Goal: Information Seeking & Learning: Learn about a topic

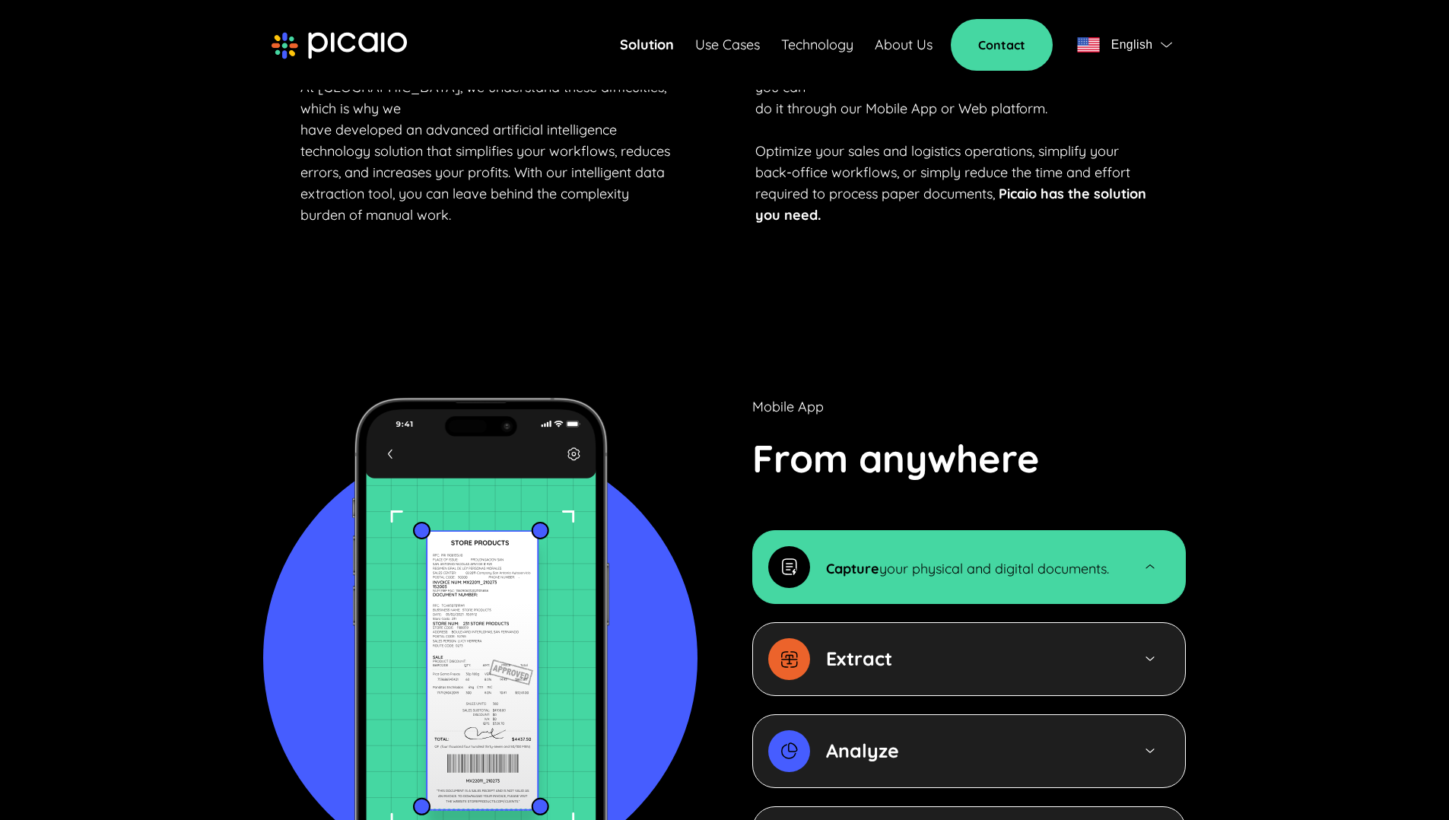
scroll to position [1300, 0]
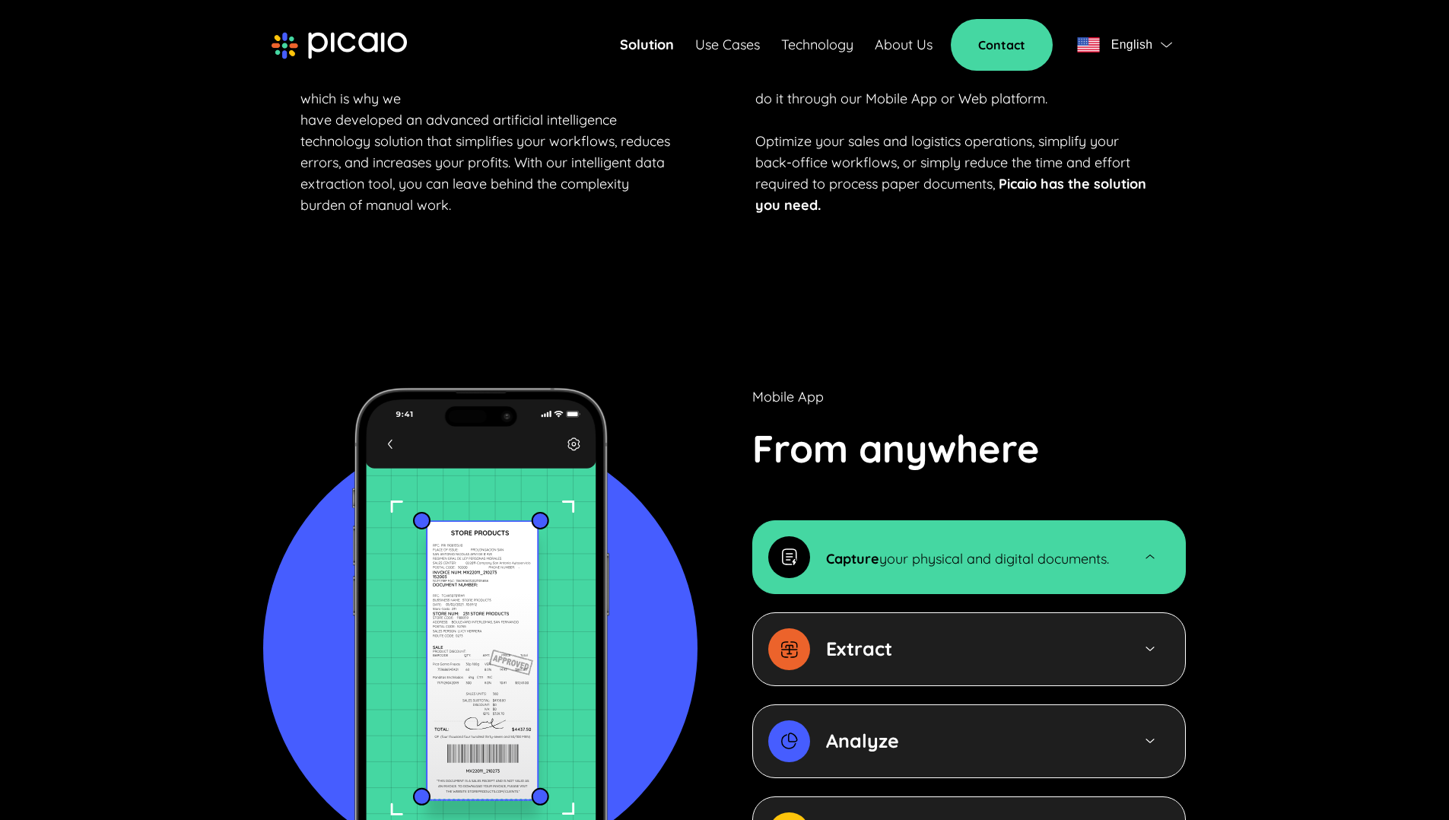
click at [913, 544] on p "Capture your physical and digital documents." at bounding box center [967, 556] width 283 height 27
click at [1141, 550] on div at bounding box center [1149, 556] width 40 height 13
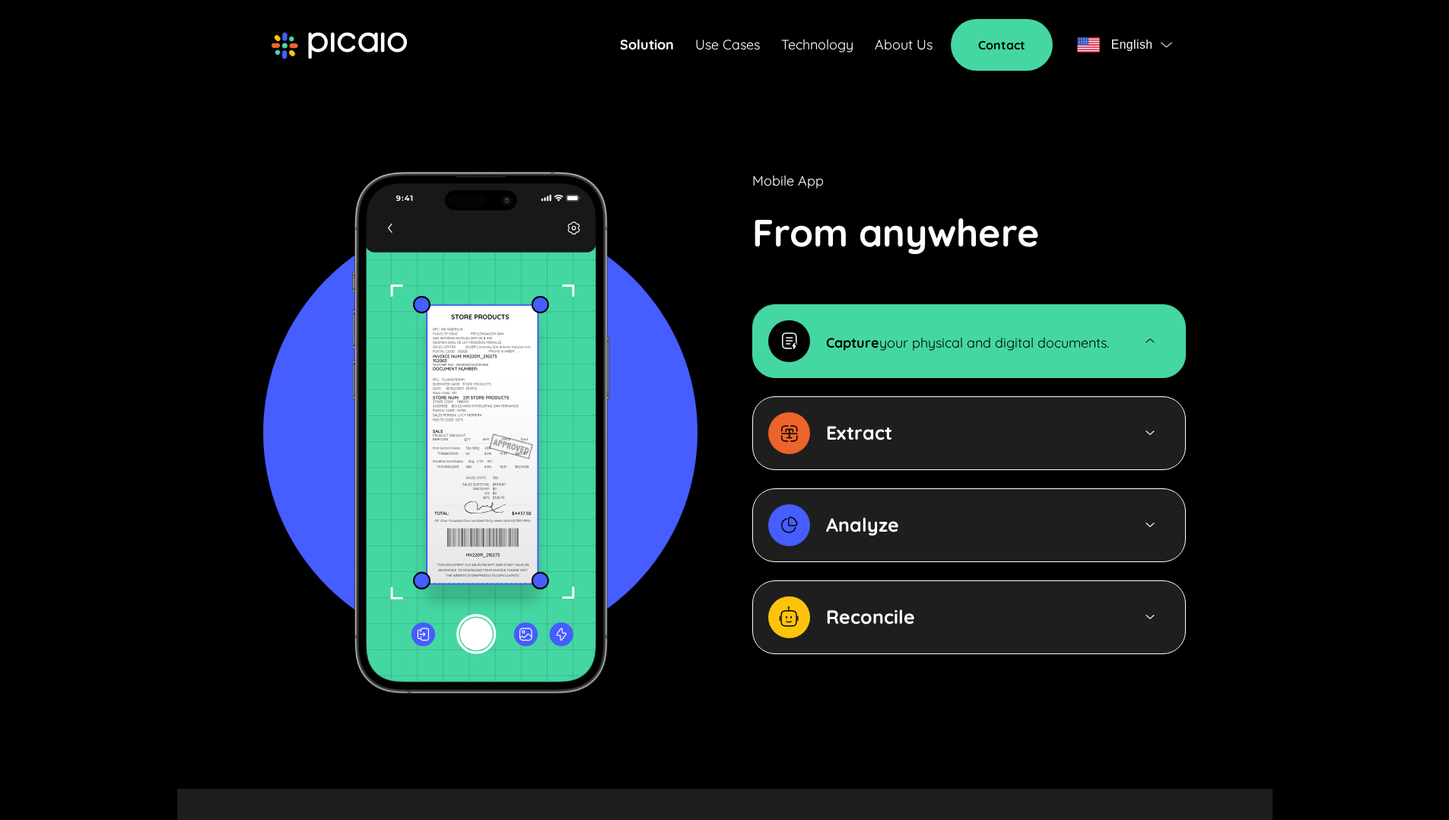
scroll to position [1506, 0]
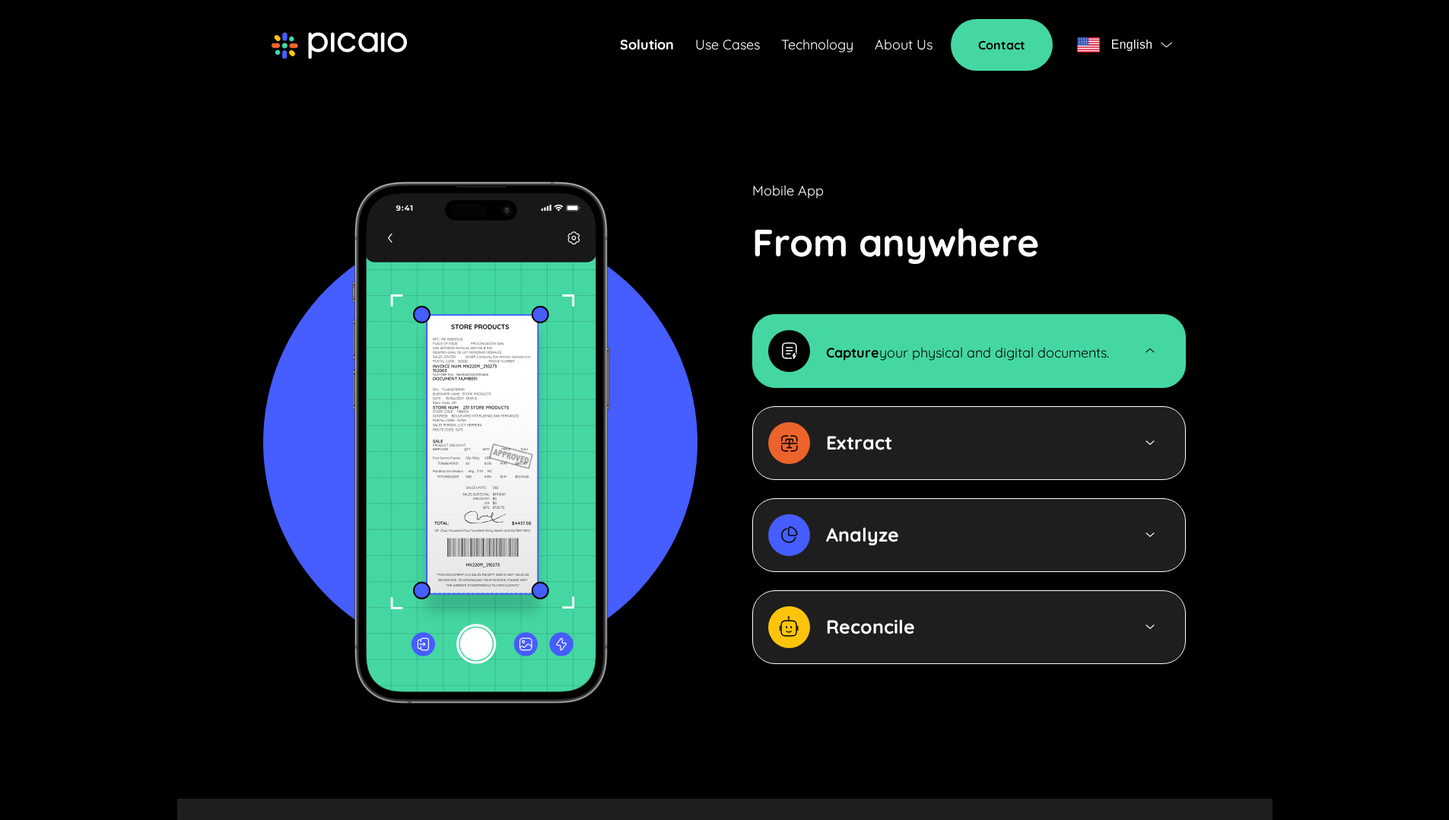
click at [1114, 429] on div "Extract" at bounding box center [970, 442] width 289 height 27
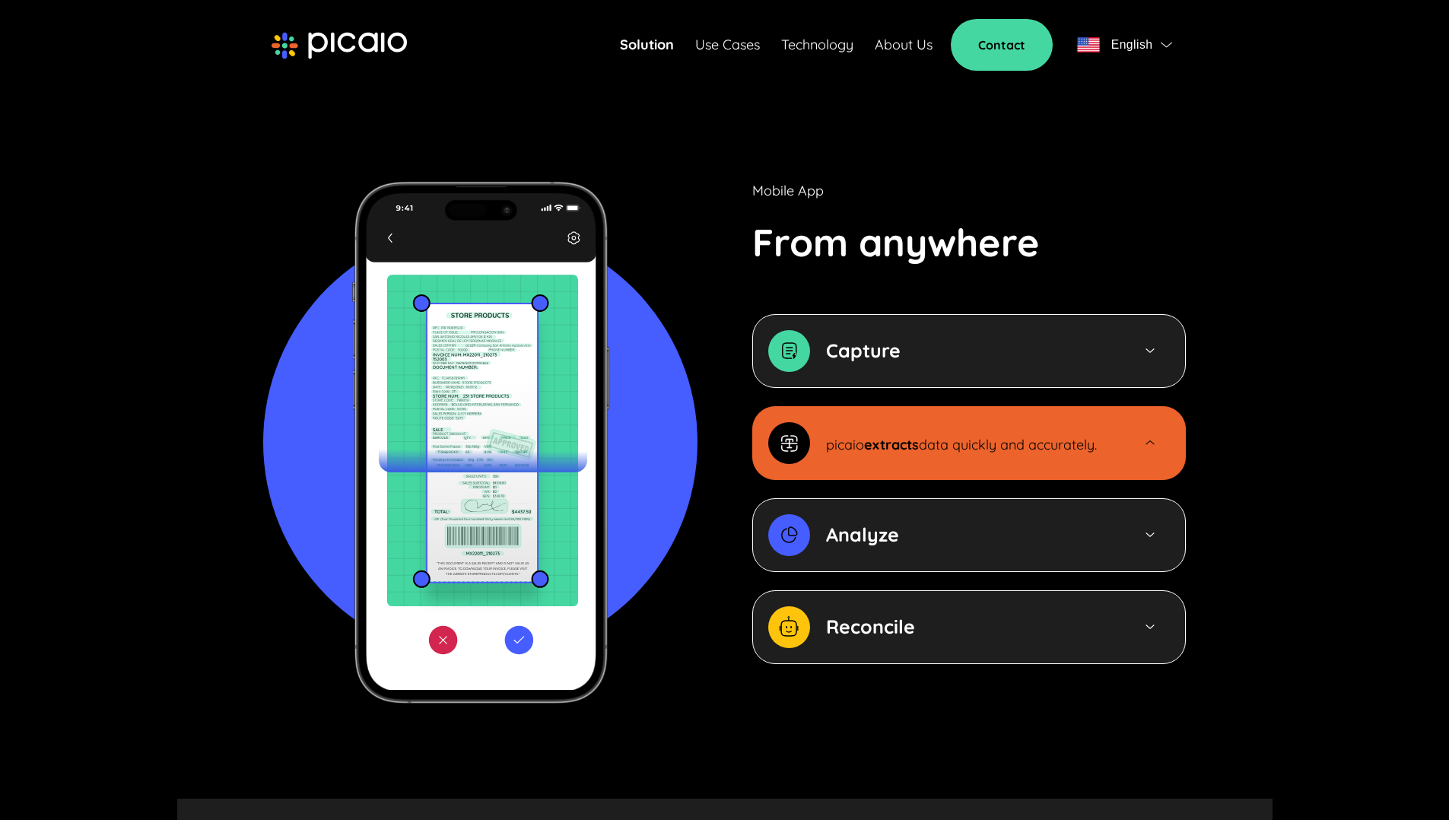
click at [1123, 500] on div "Analyze" at bounding box center [968, 535] width 433 height 74
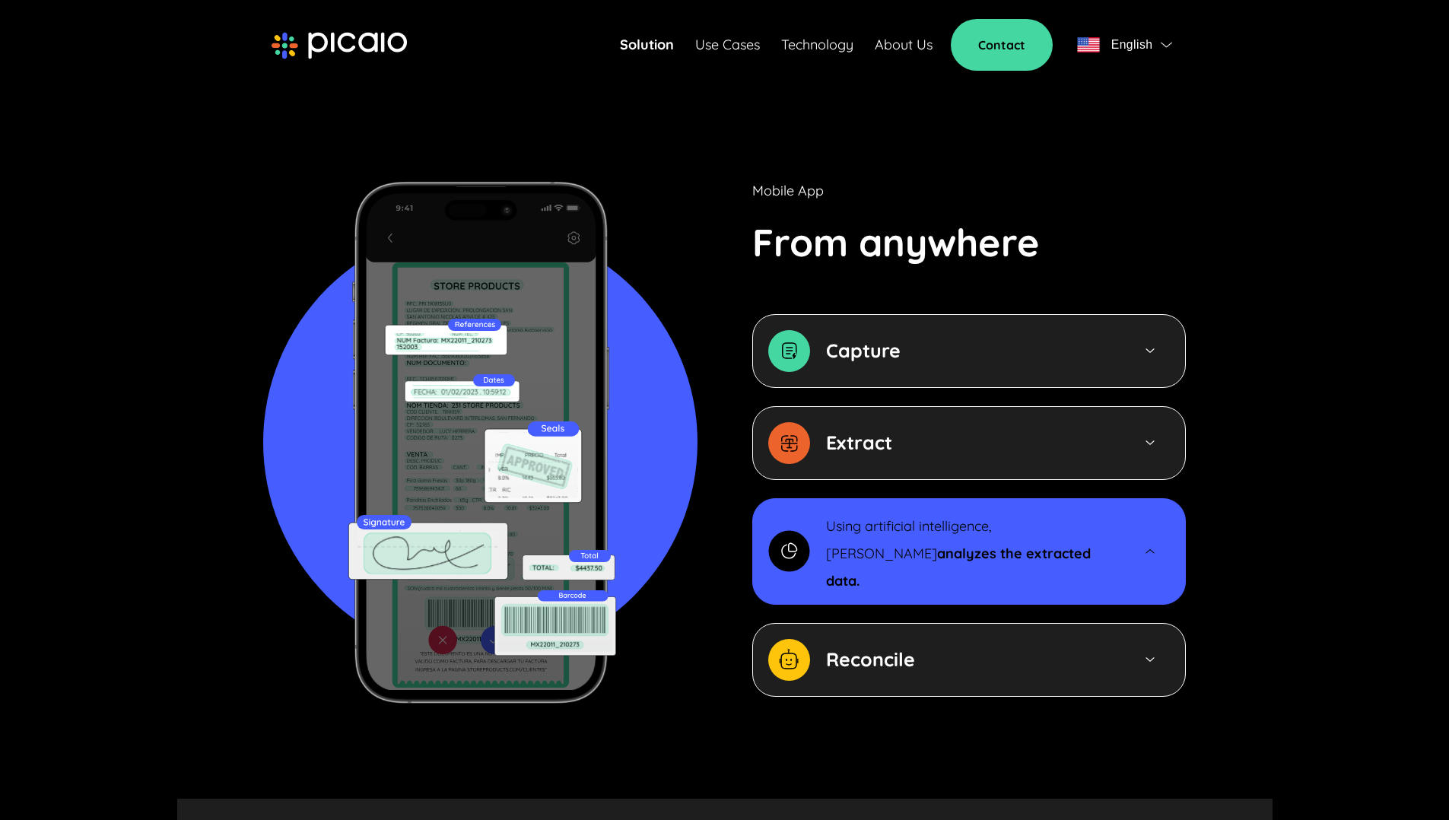
scroll to position [1550, 0]
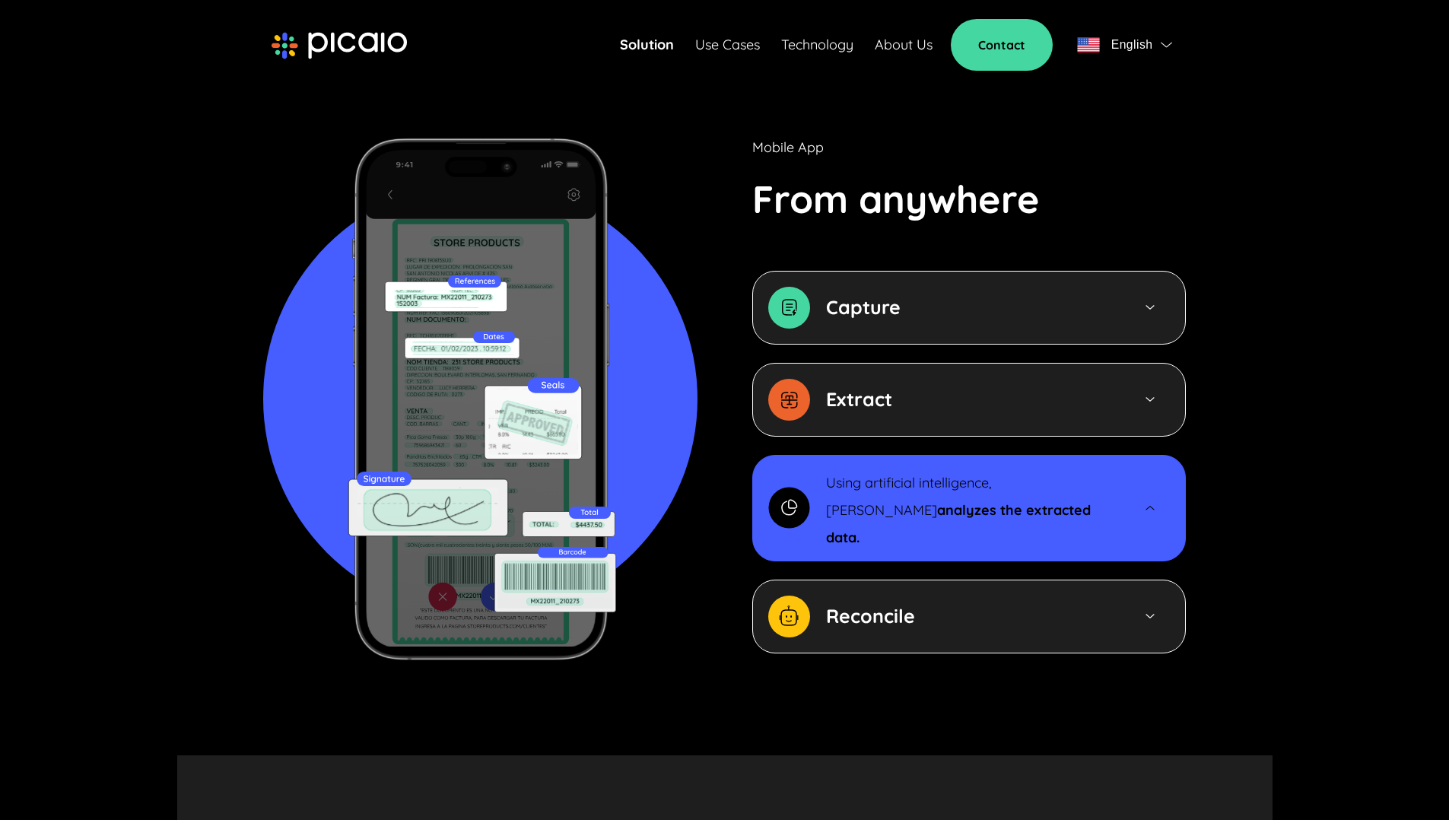
click at [1060, 602] on div "Reconcile" at bounding box center [970, 615] width 289 height 27
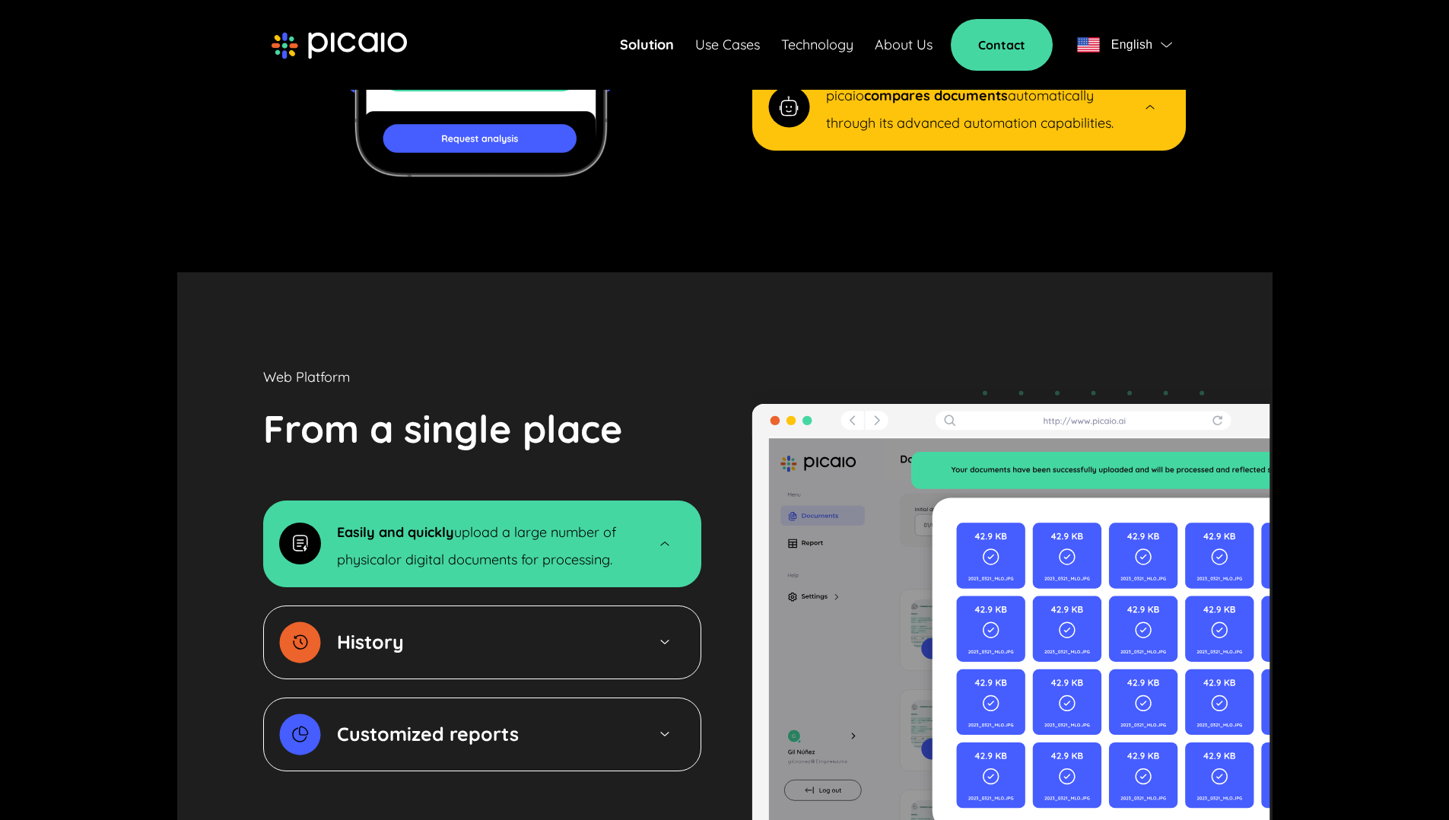
scroll to position [2201, 0]
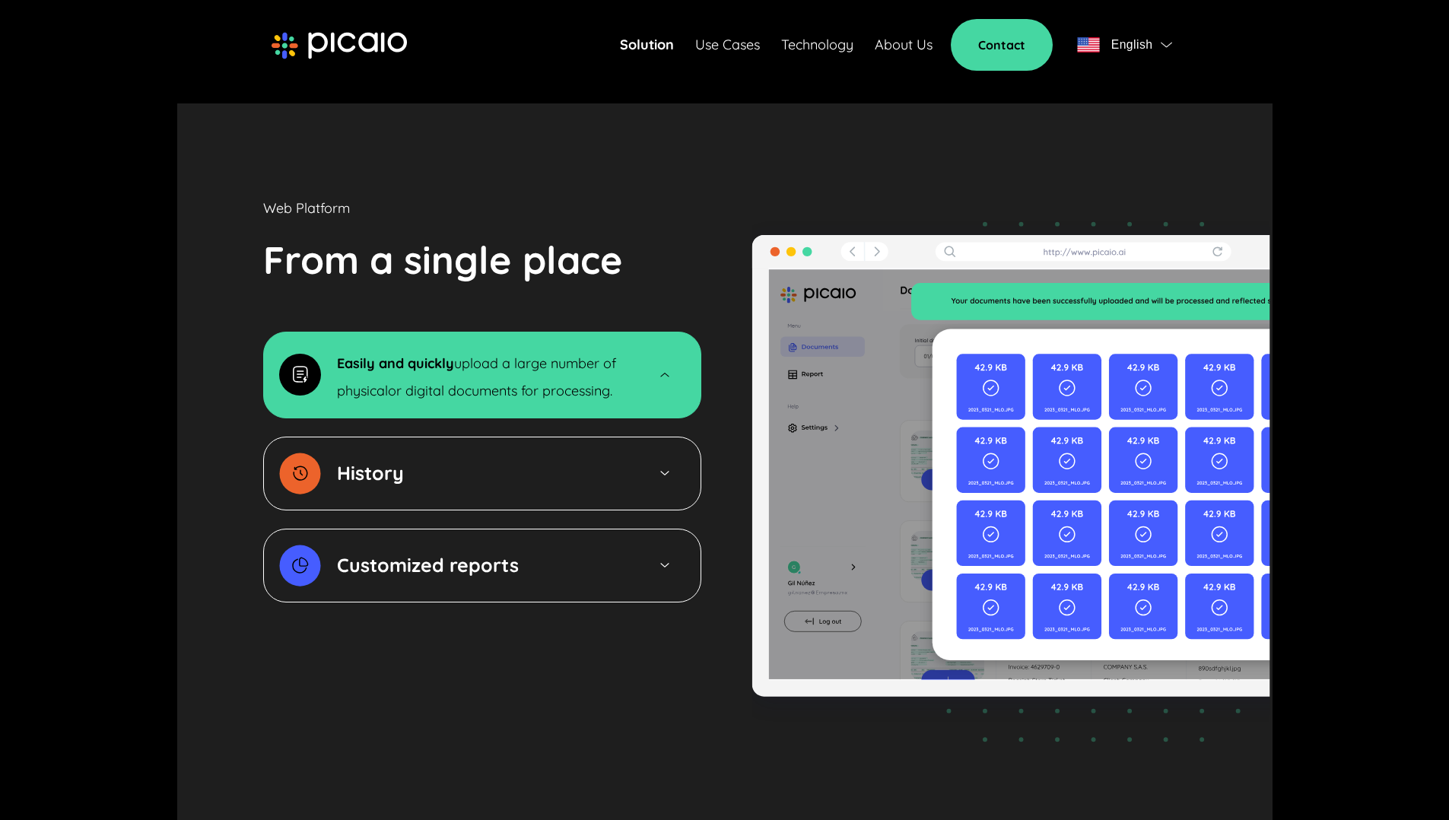
click at [590, 459] on div "History" at bounding box center [483, 472] width 293 height 27
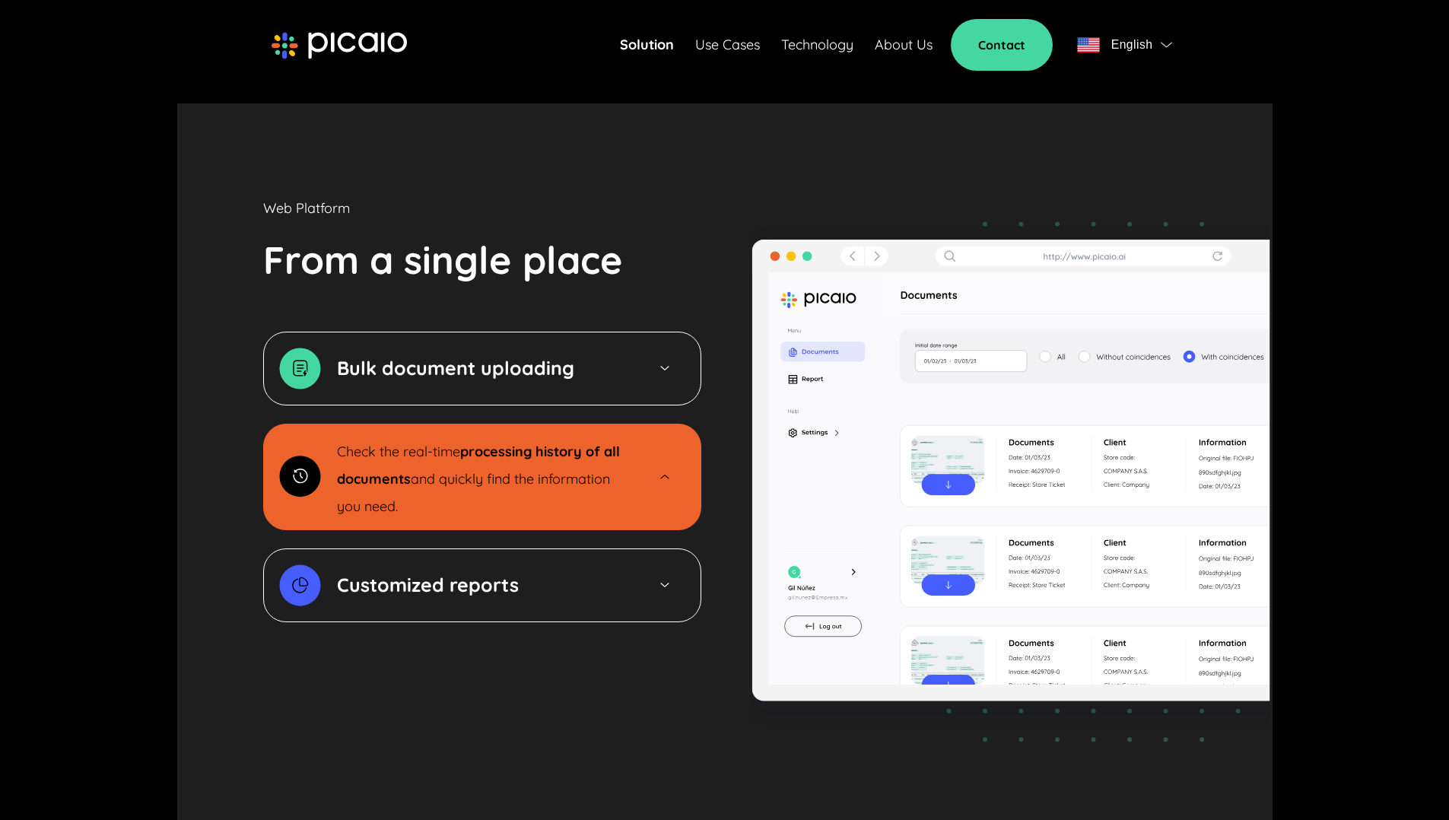
click at [591, 571] on div "Customized reports" at bounding box center [483, 584] width 293 height 27
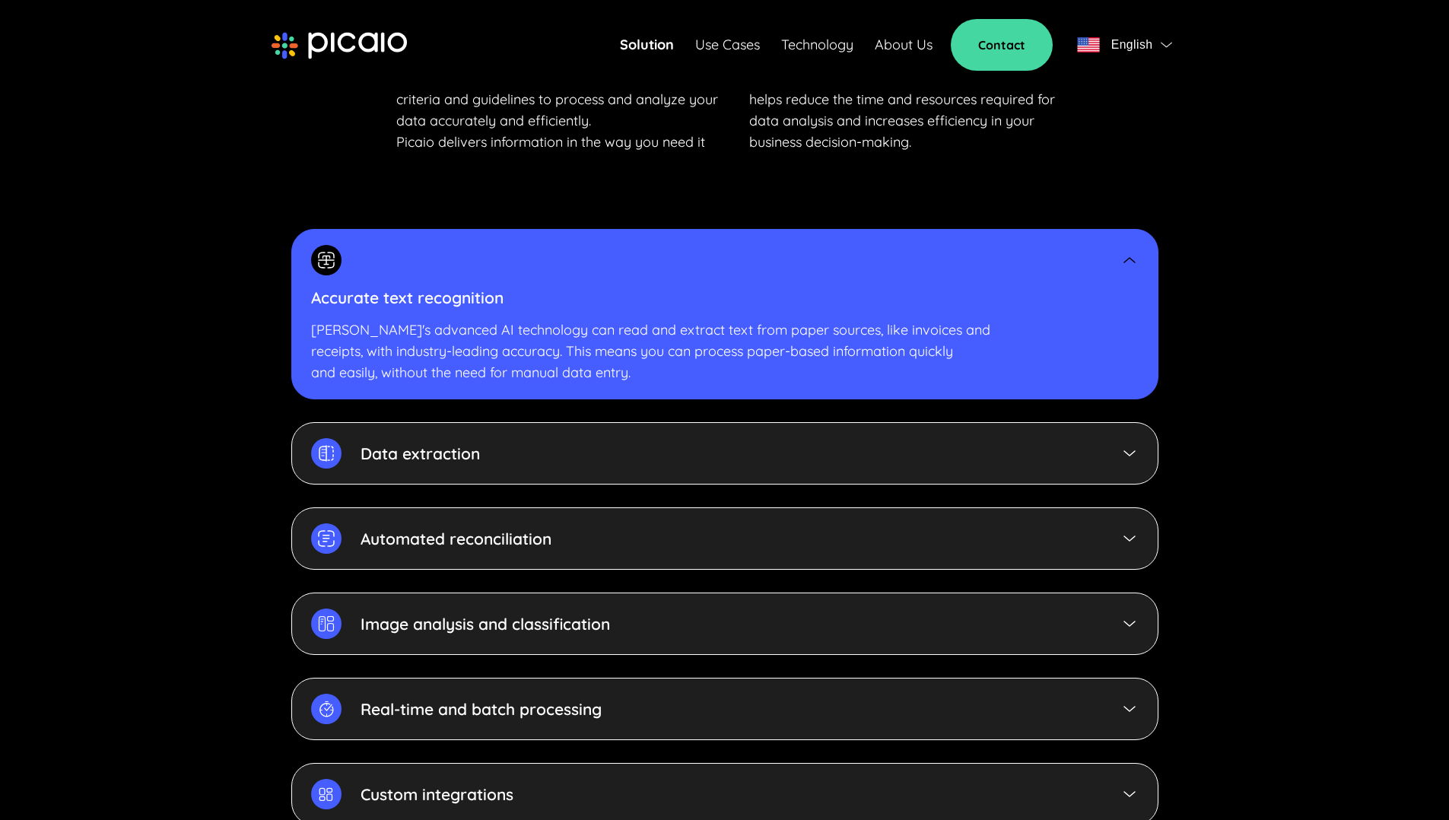
scroll to position [3245, 0]
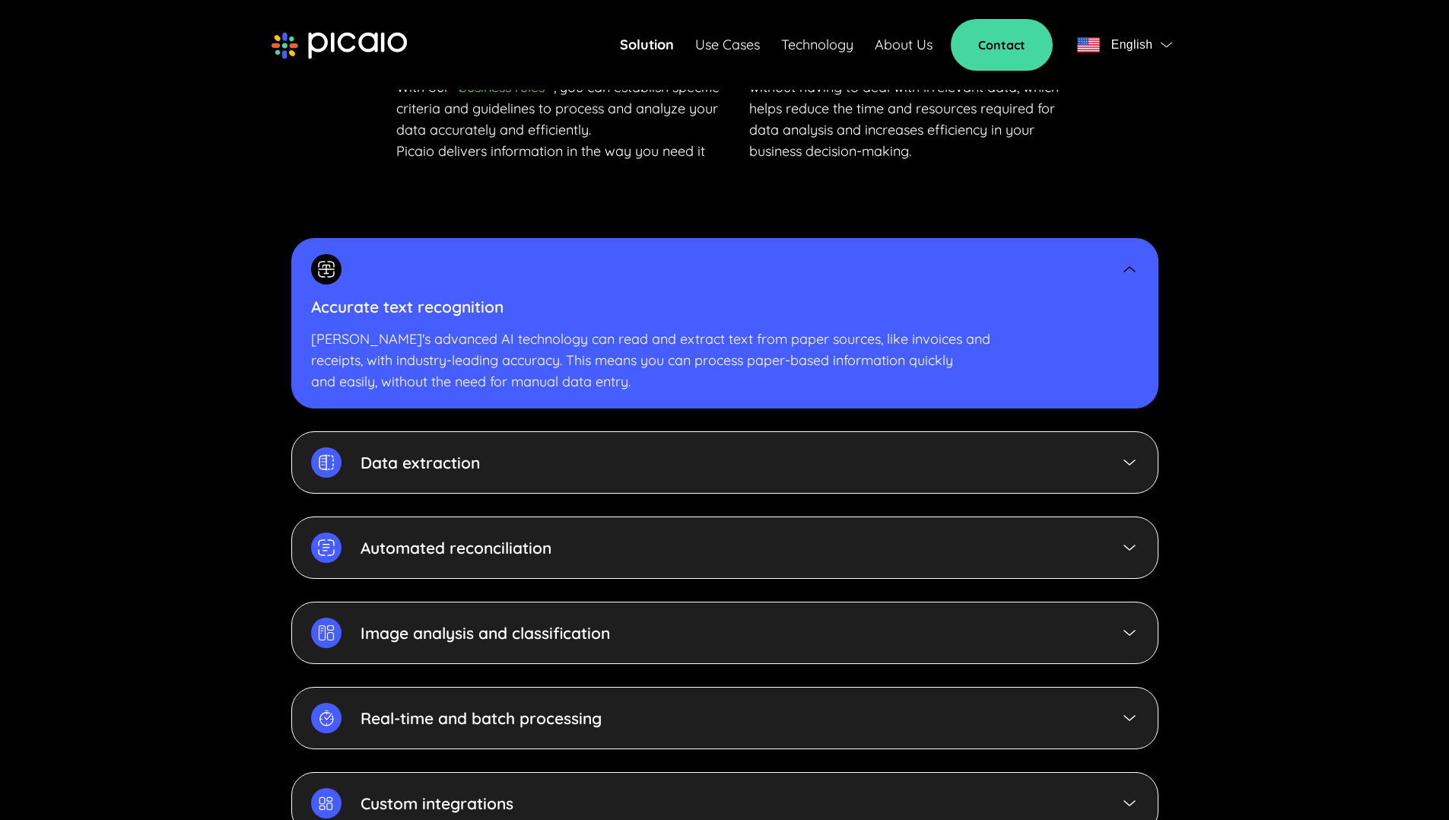
click at [639, 441] on div "Data extraction" at bounding box center [724, 462] width 867 height 62
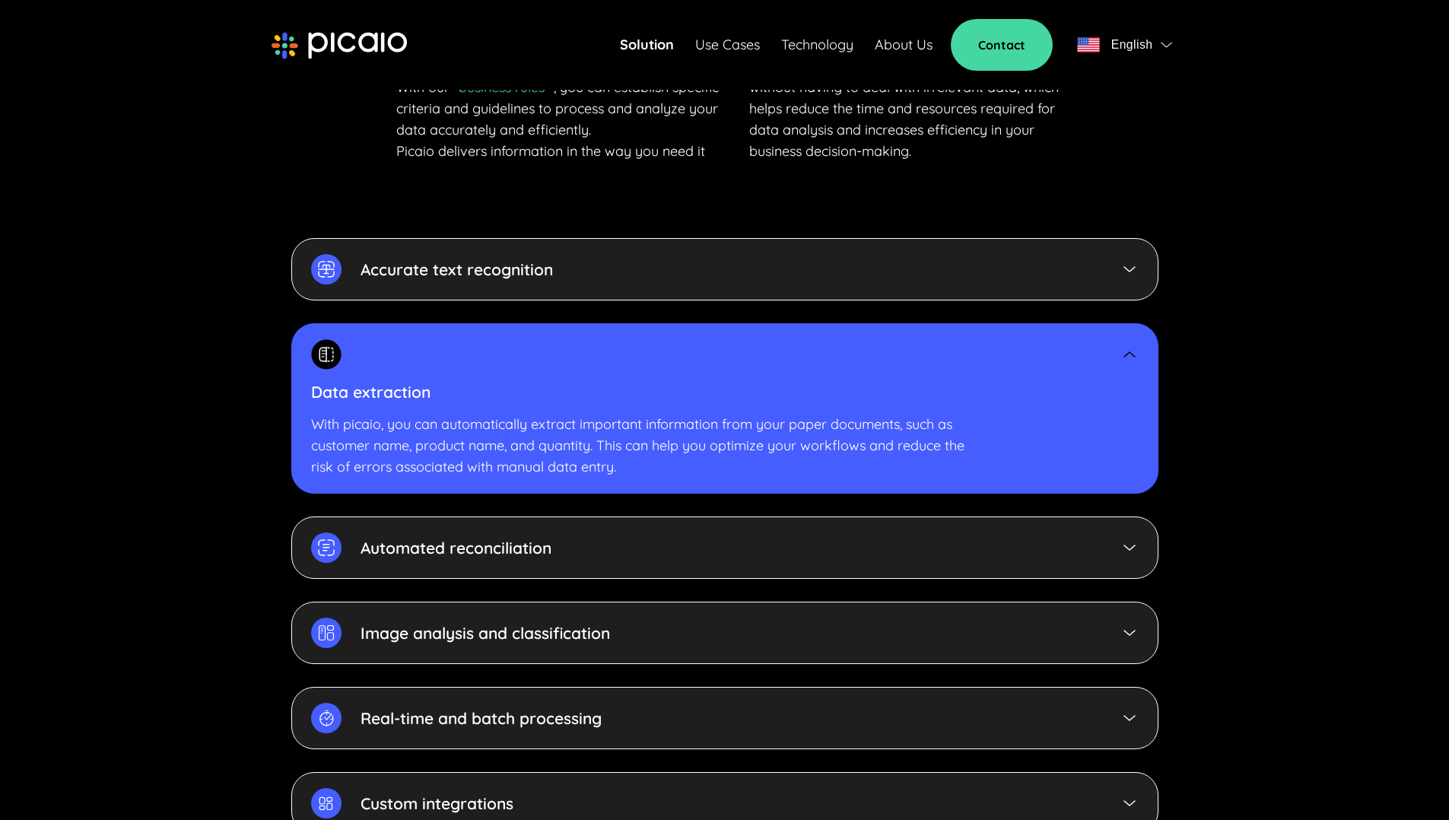
click at [623, 516] on div "Automated reconciliation" at bounding box center [724, 547] width 867 height 62
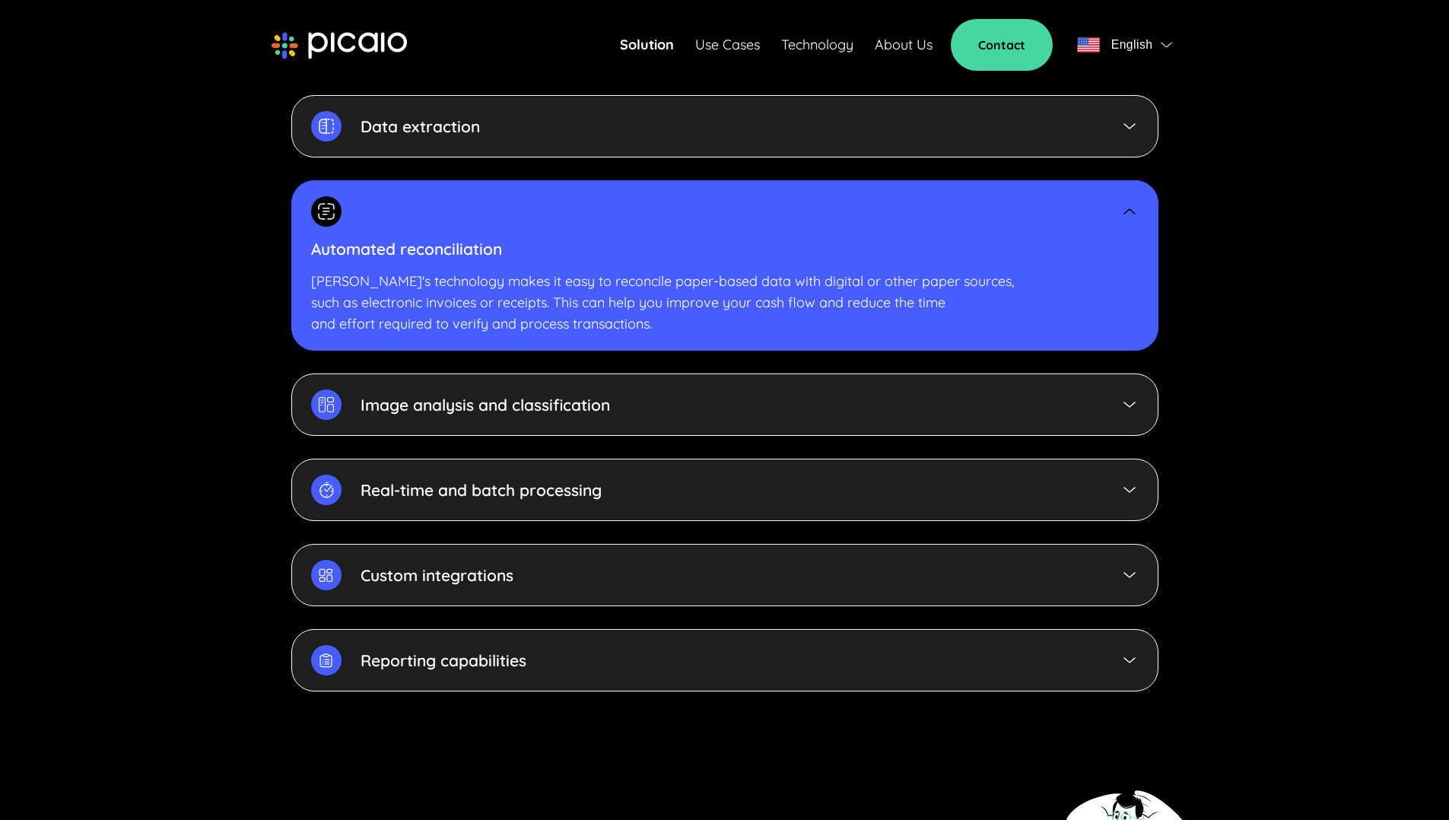
scroll to position [3330, 0]
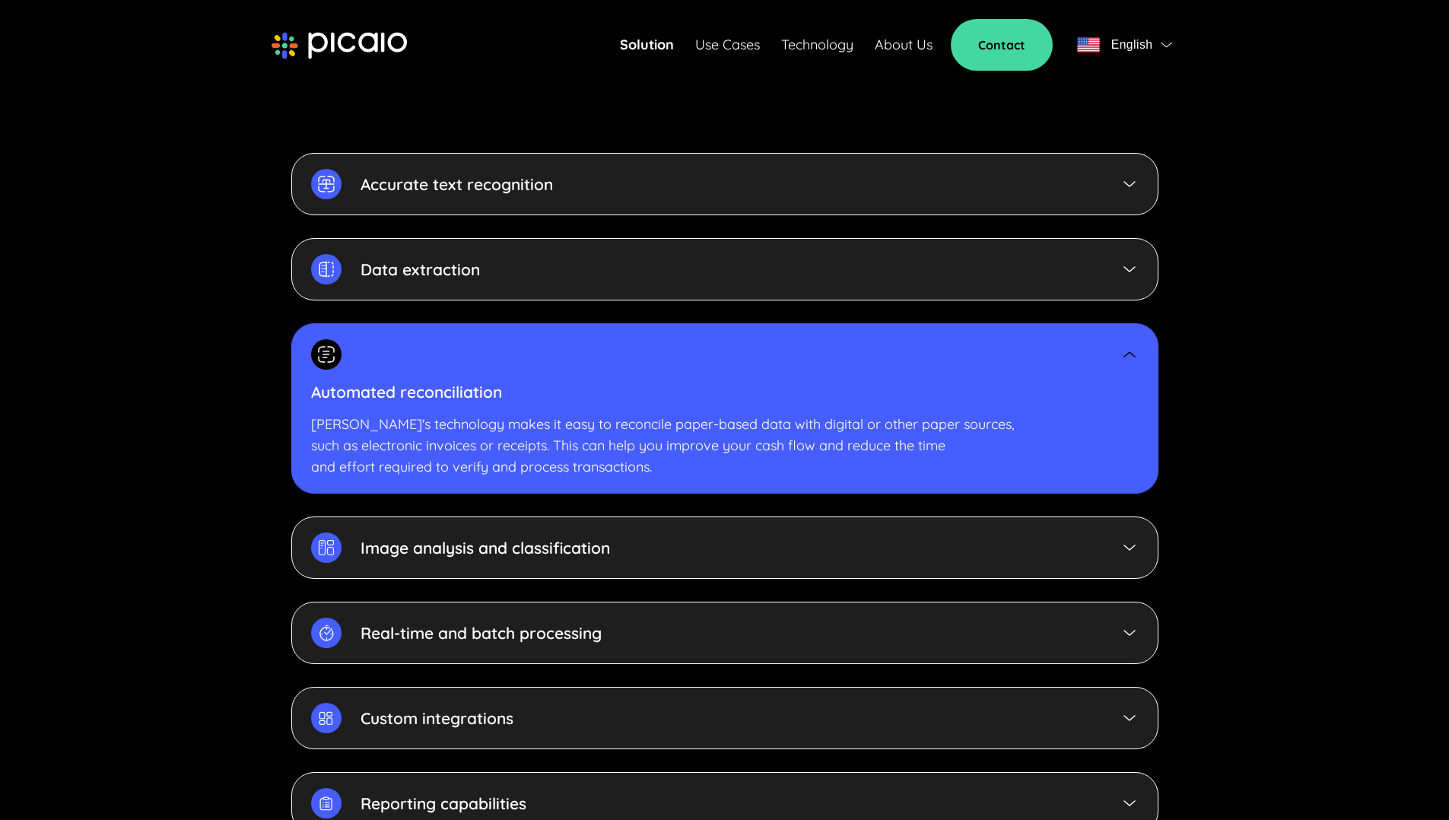
click at [785, 242] on div "Data extraction" at bounding box center [724, 269] width 867 height 62
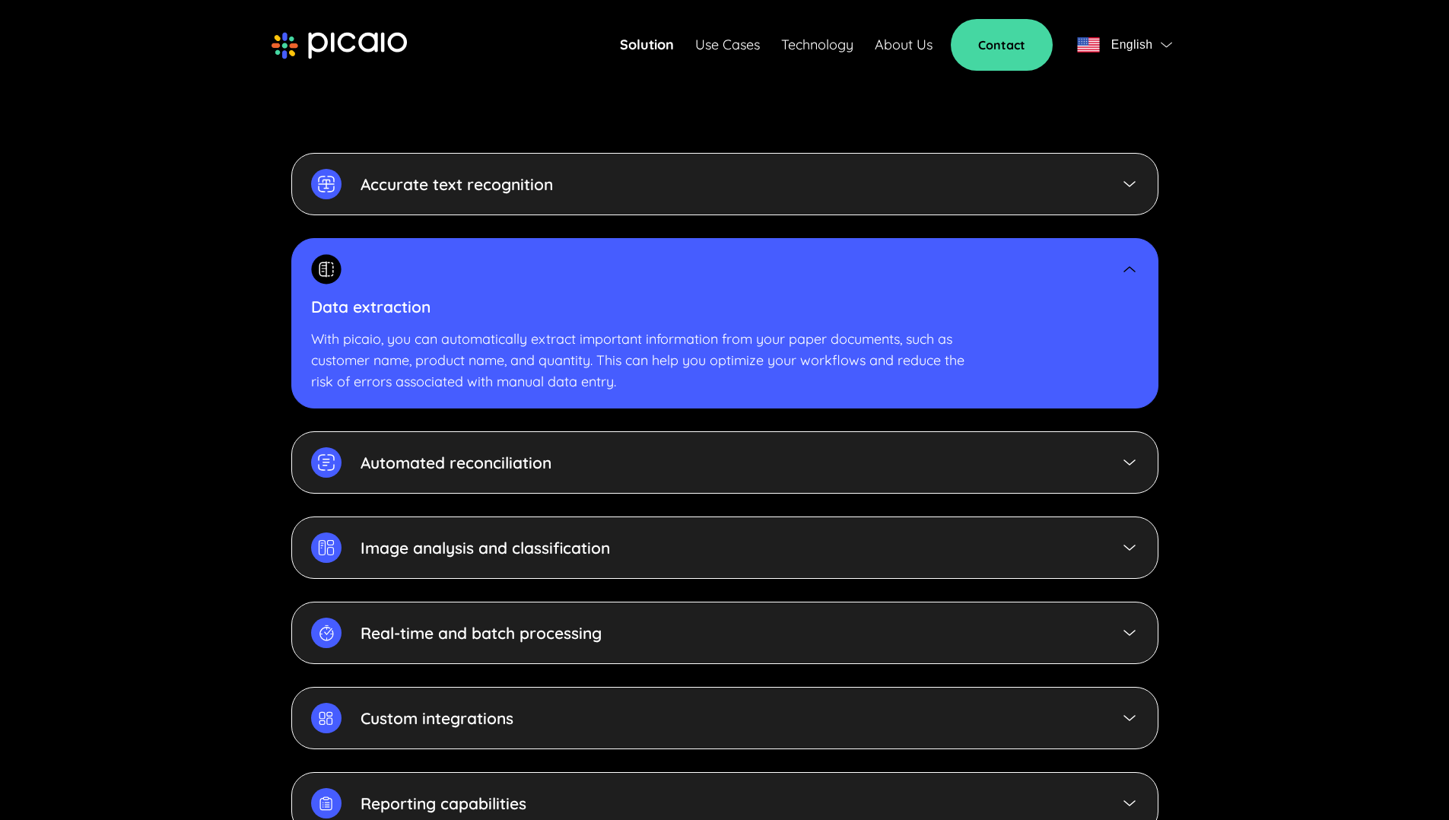
click at [770, 158] on div "Accurate text recognition" at bounding box center [724, 184] width 867 height 62
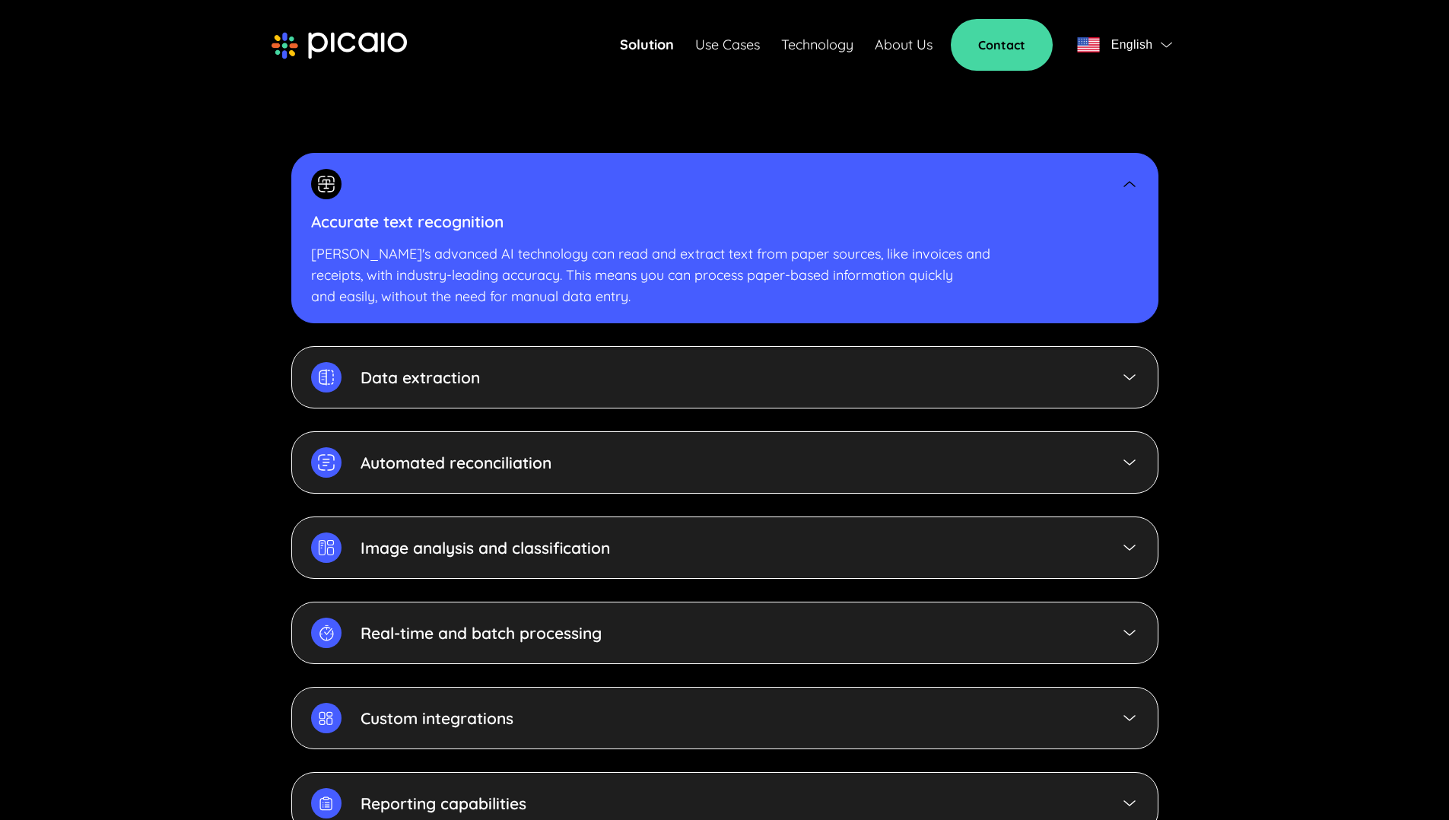
click at [680, 516] on div "Image analysis and classification" at bounding box center [724, 547] width 867 height 62
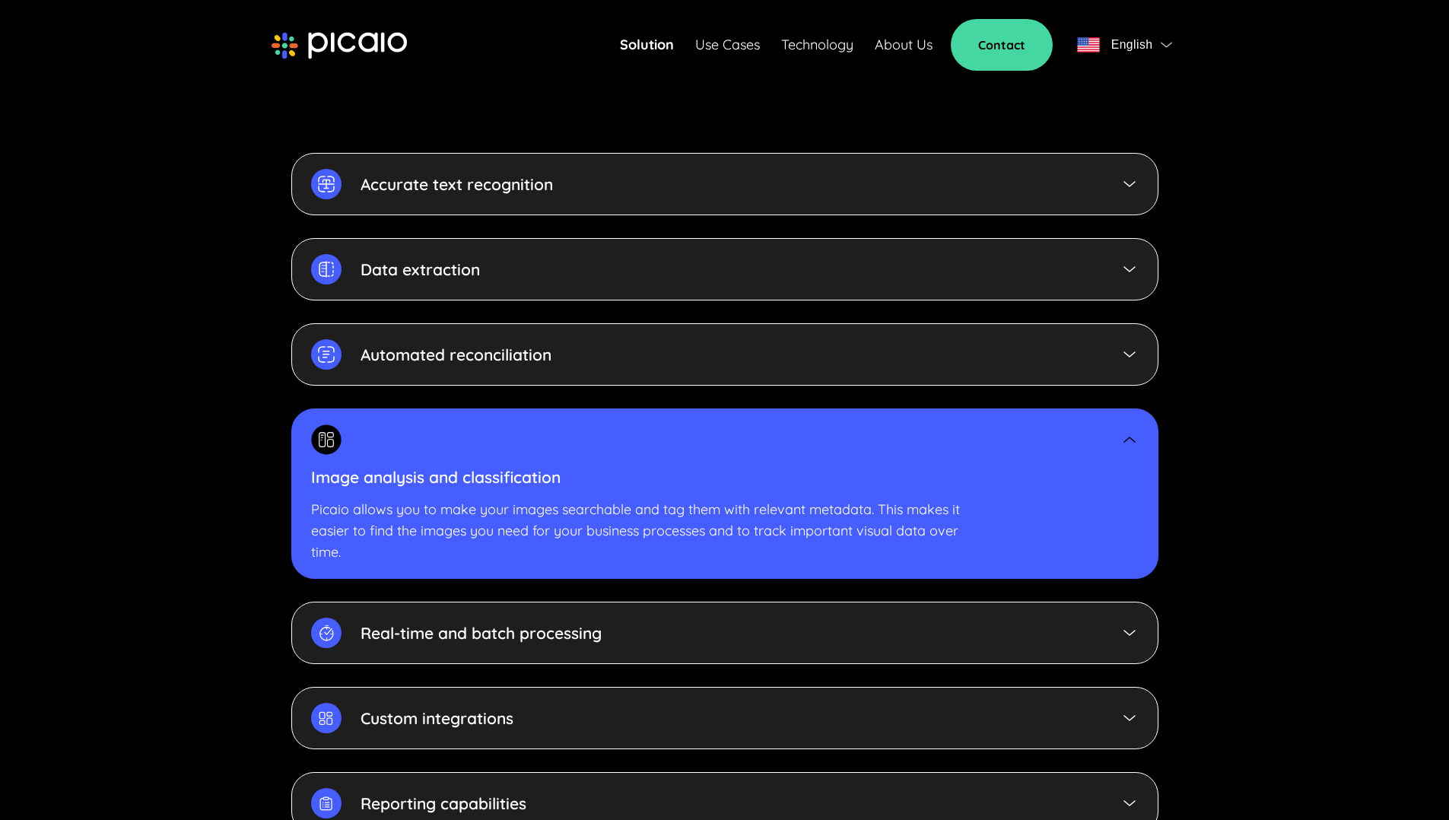
scroll to position [3474, 0]
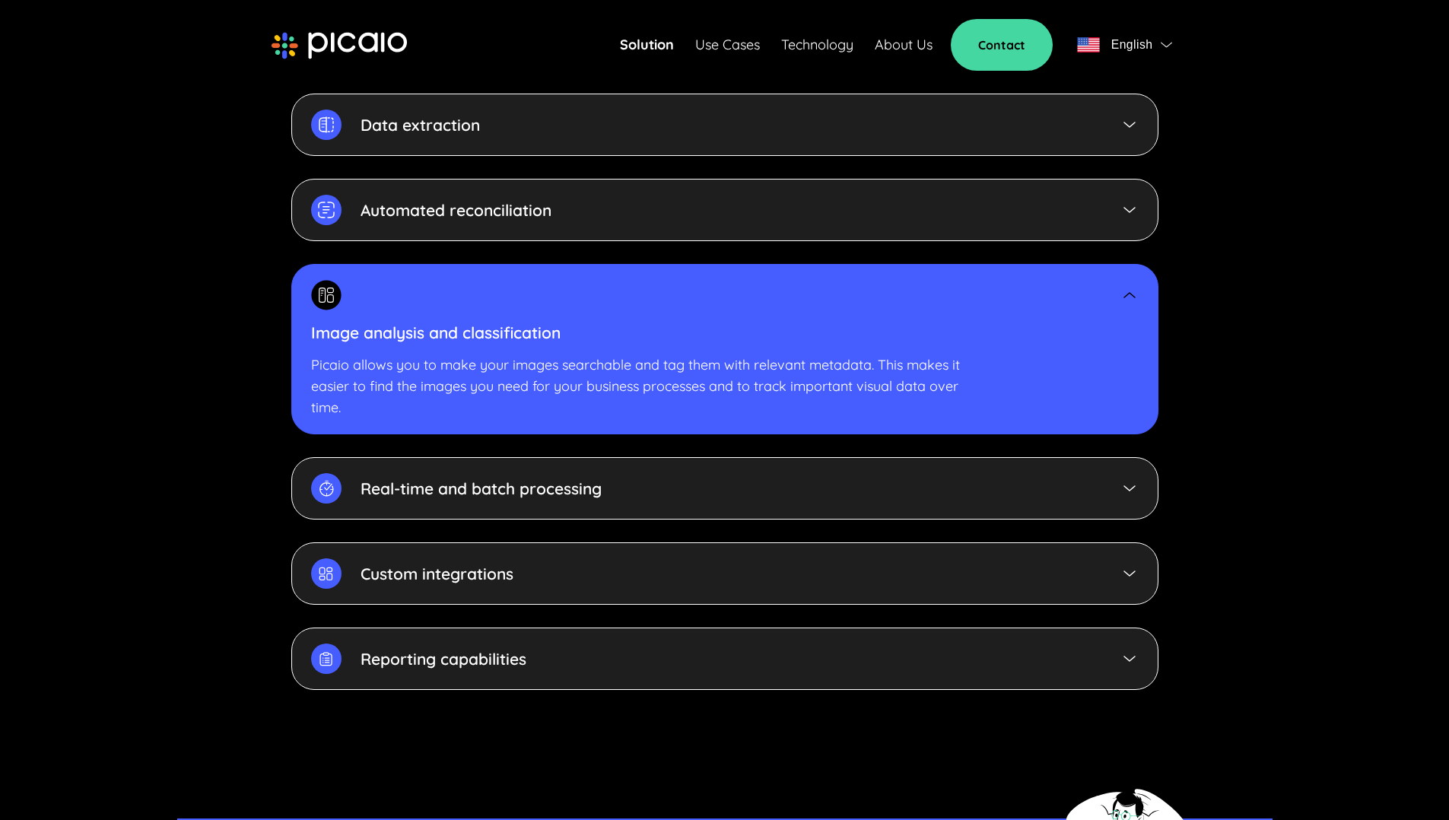
click at [688, 463] on div "Real-time and batch processing" at bounding box center [724, 488] width 867 height 62
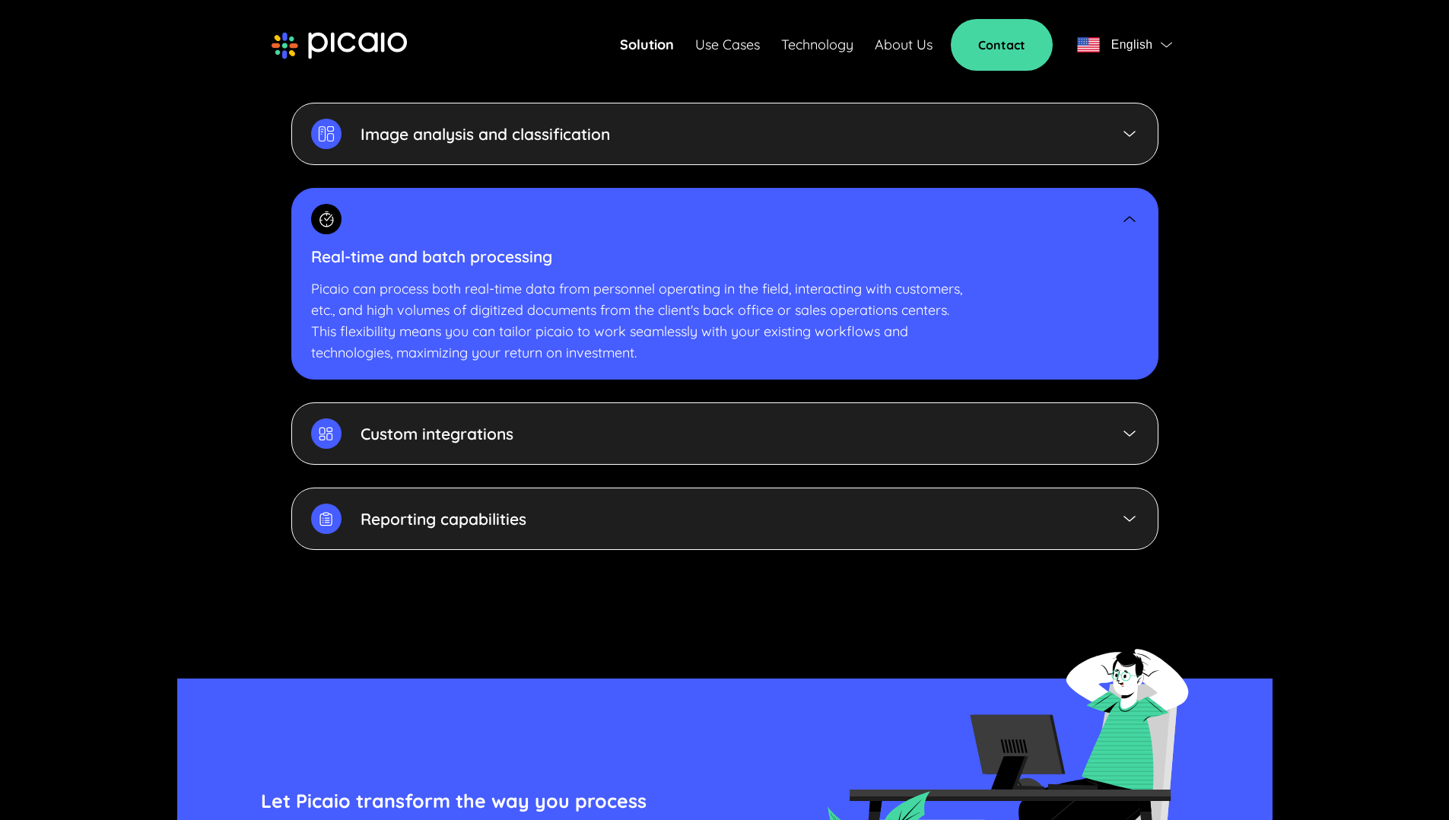
scroll to position [3720, 0]
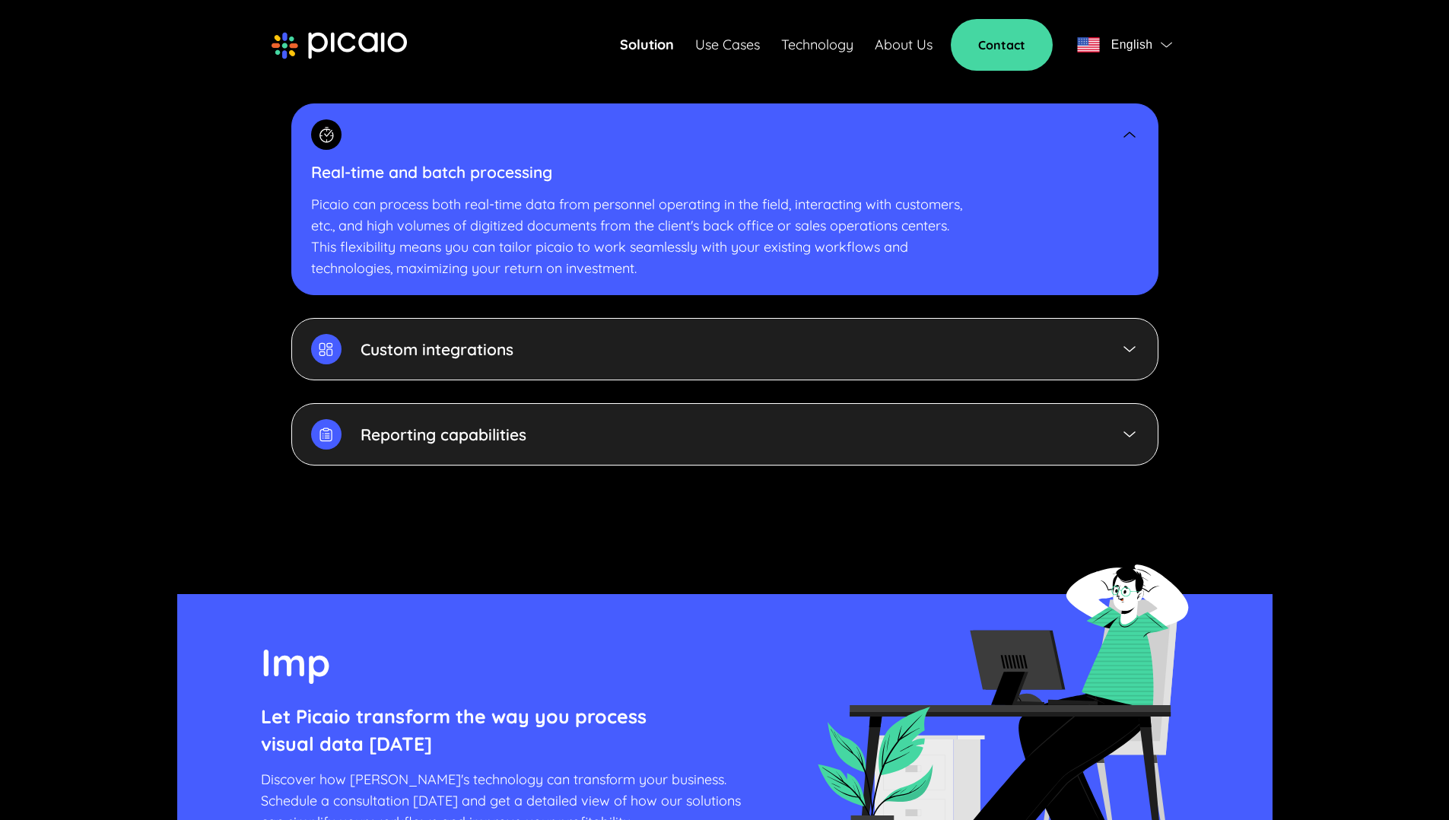
click at [680, 354] on div "Custom integrations" at bounding box center [724, 349] width 867 height 62
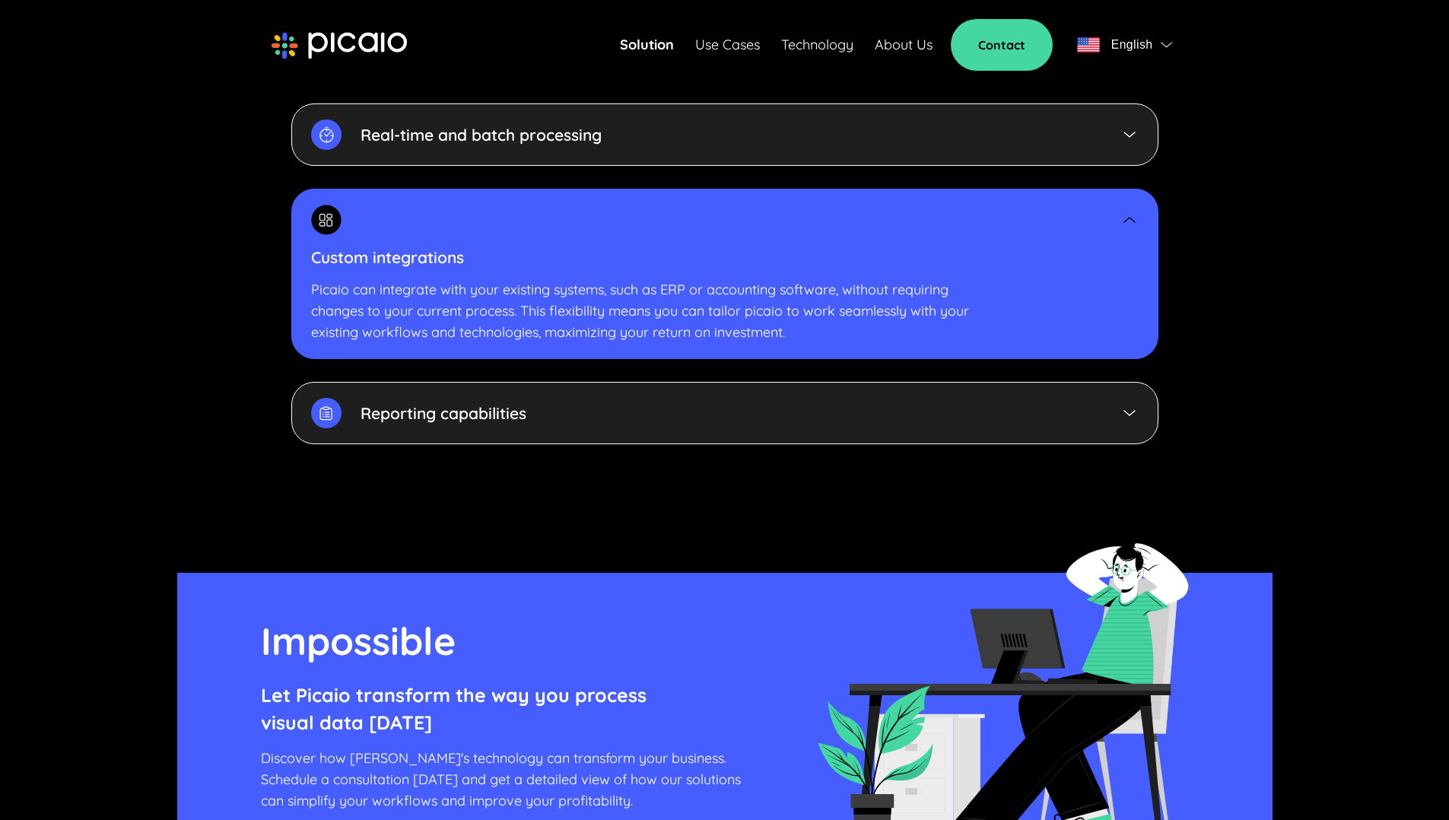
click at [681, 386] on div "Reporting capabilities" at bounding box center [724, 413] width 867 height 62
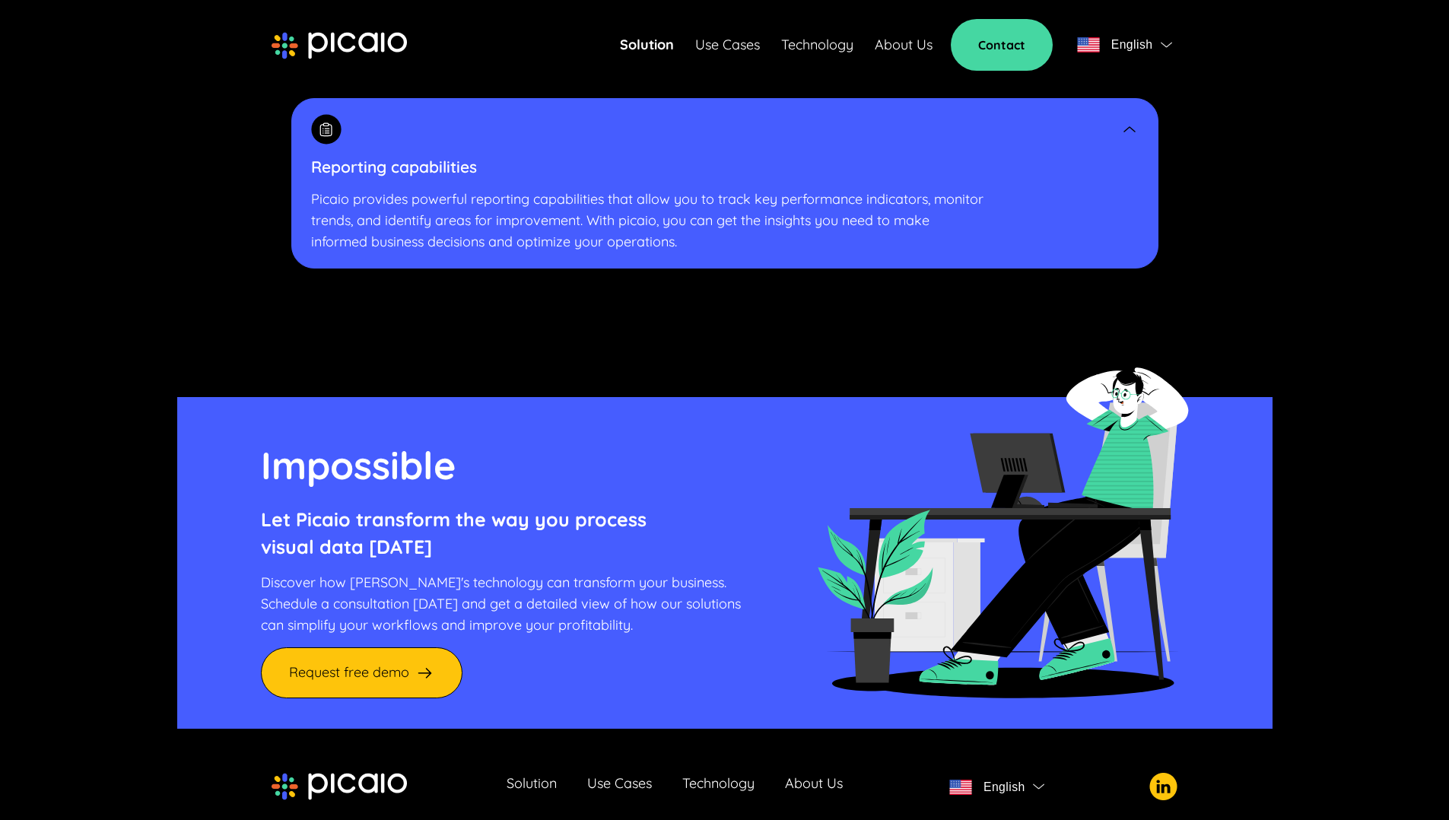
scroll to position [4000, 0]
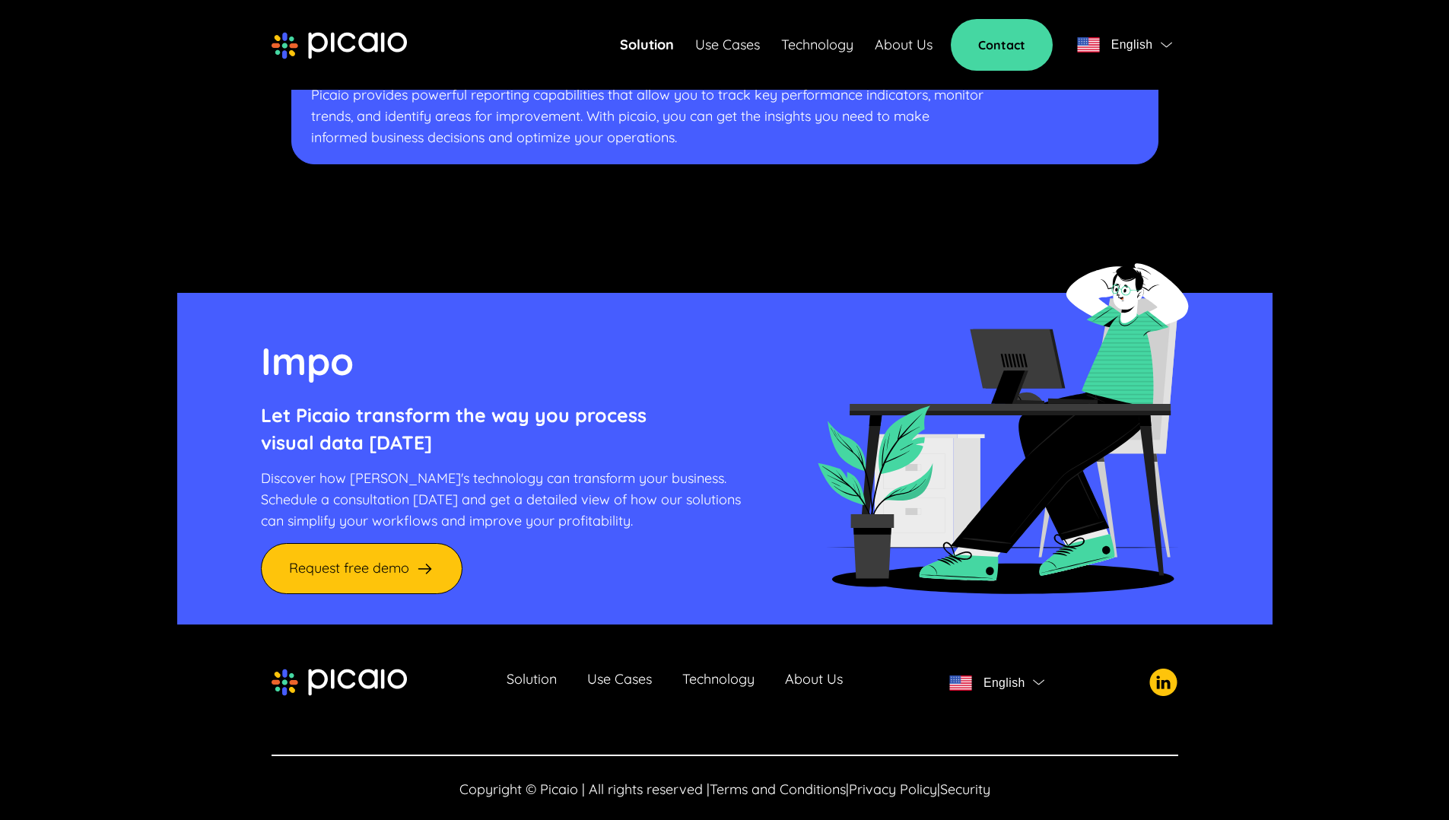
click at [524, 671] on link "Solution" at bounding box center [531, 681] width 50 height 21
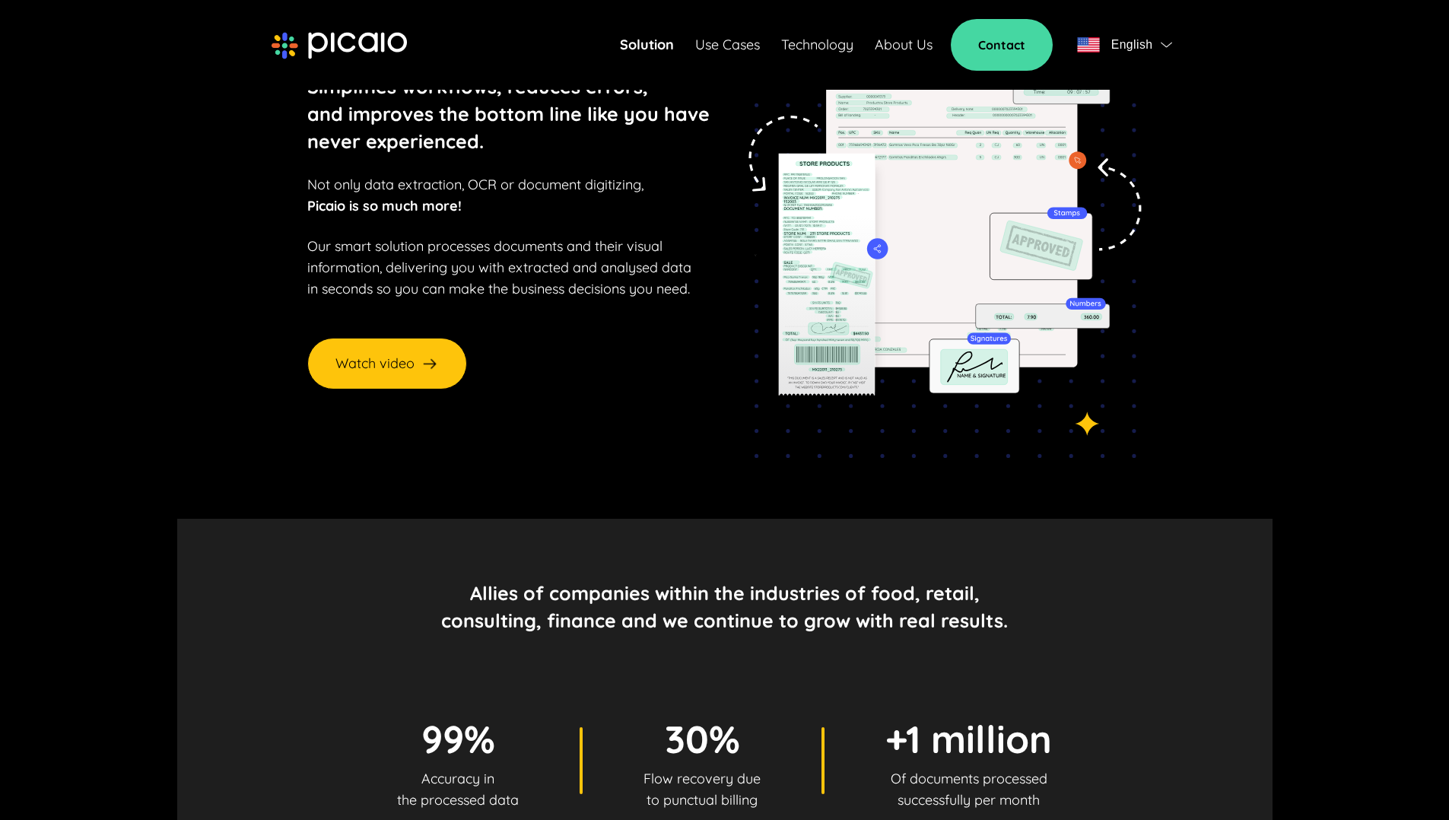
scroll to position [224, 0]
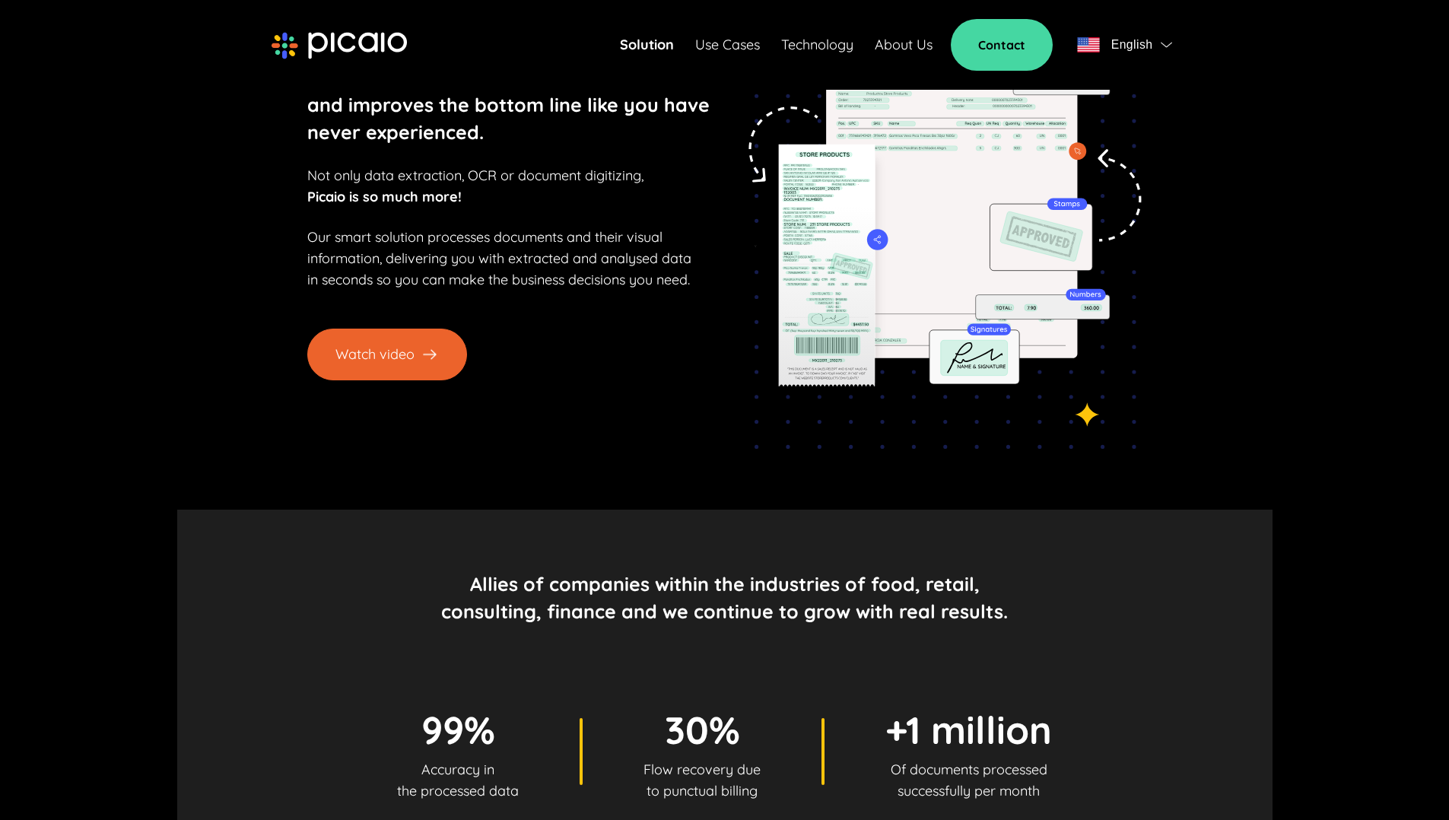
click at [432, 363] on button "Watch video" at bounding box center [387, 355] width 160 height 52
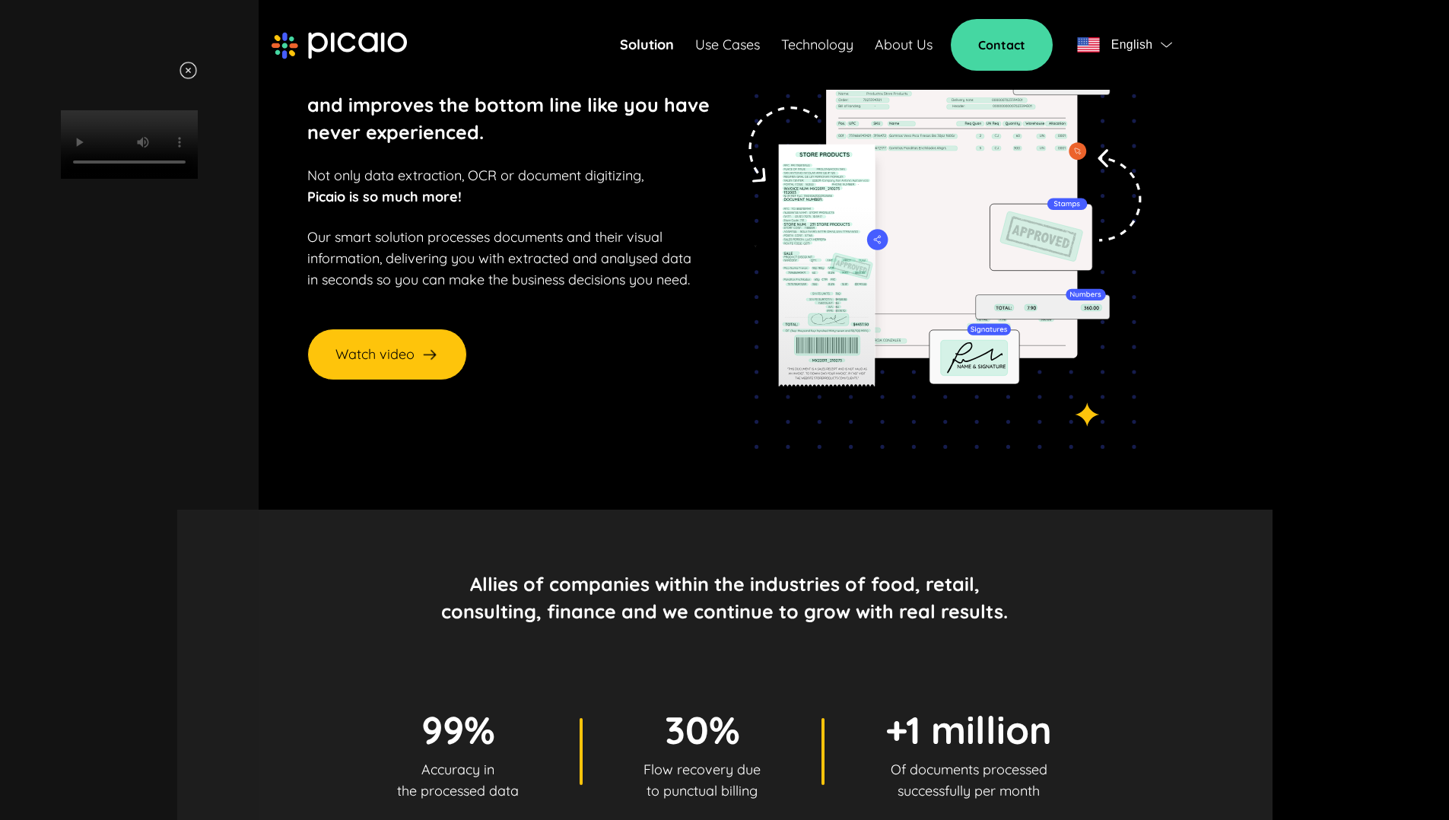
click at [198, 67] on img at bounding box center [188, 70] width 19 height 19
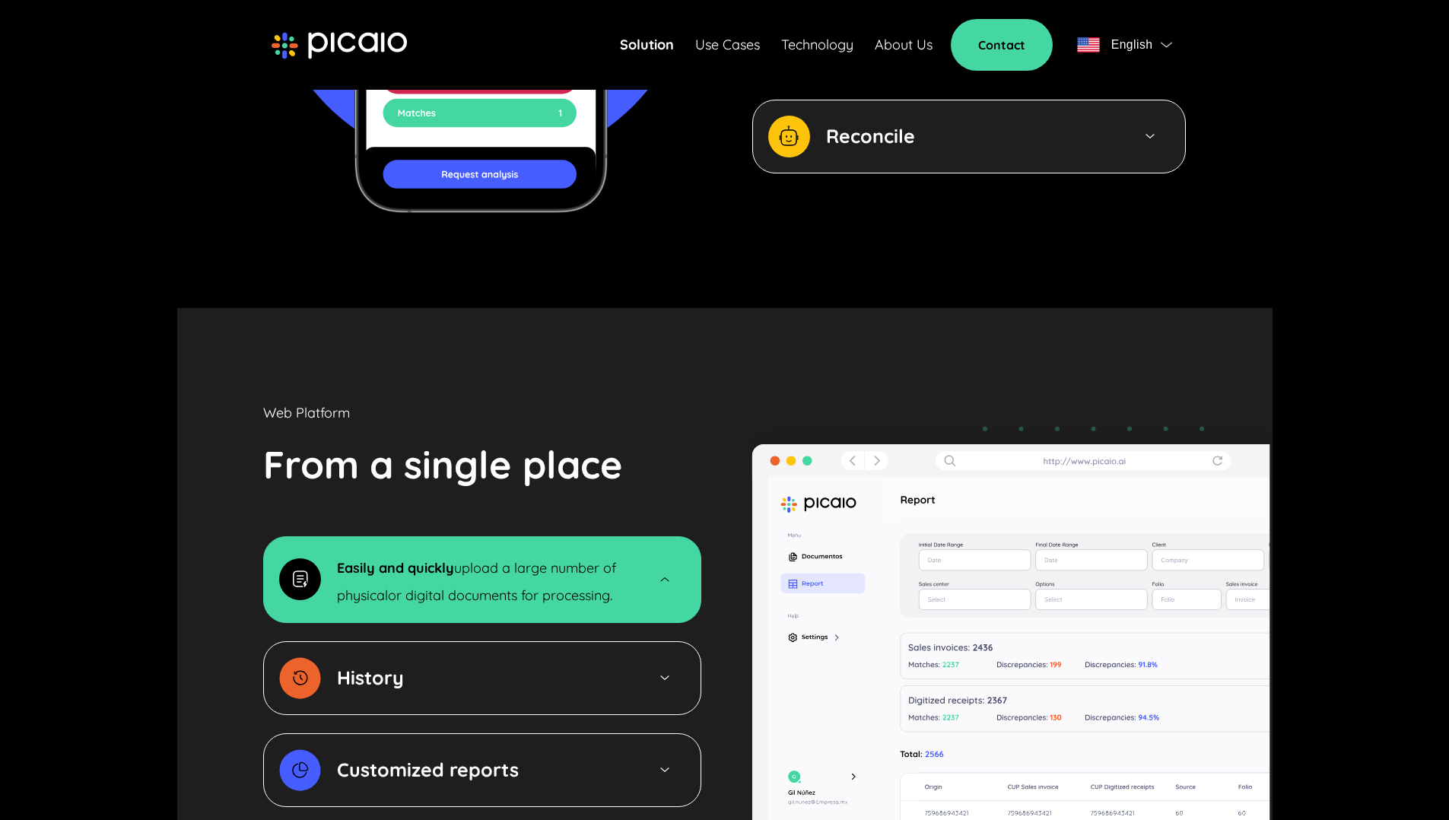
scroll to position [2166, 0]
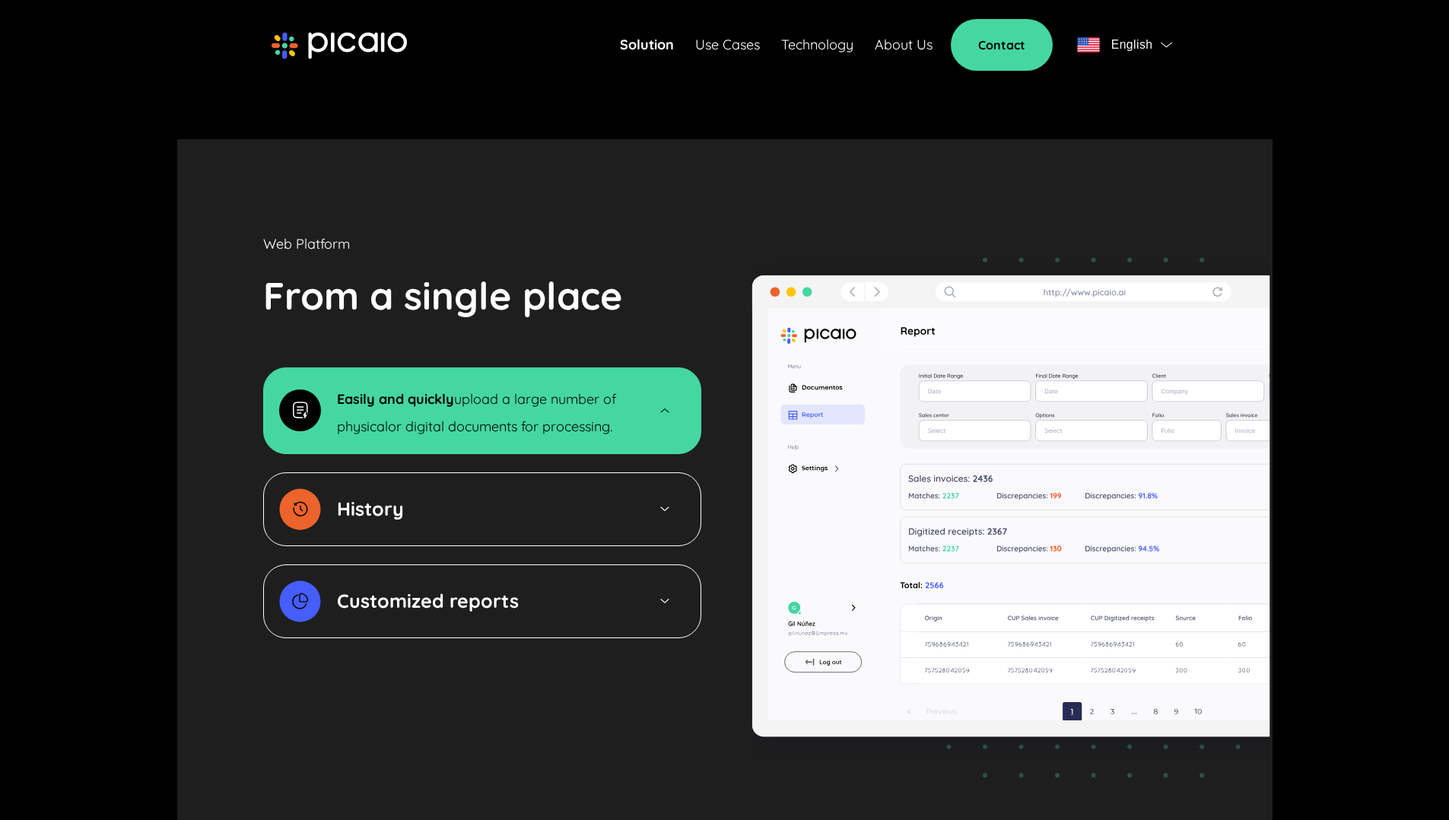
click at [480, 495] on div "History" at bounding box center [483, 508] width 293 height 27
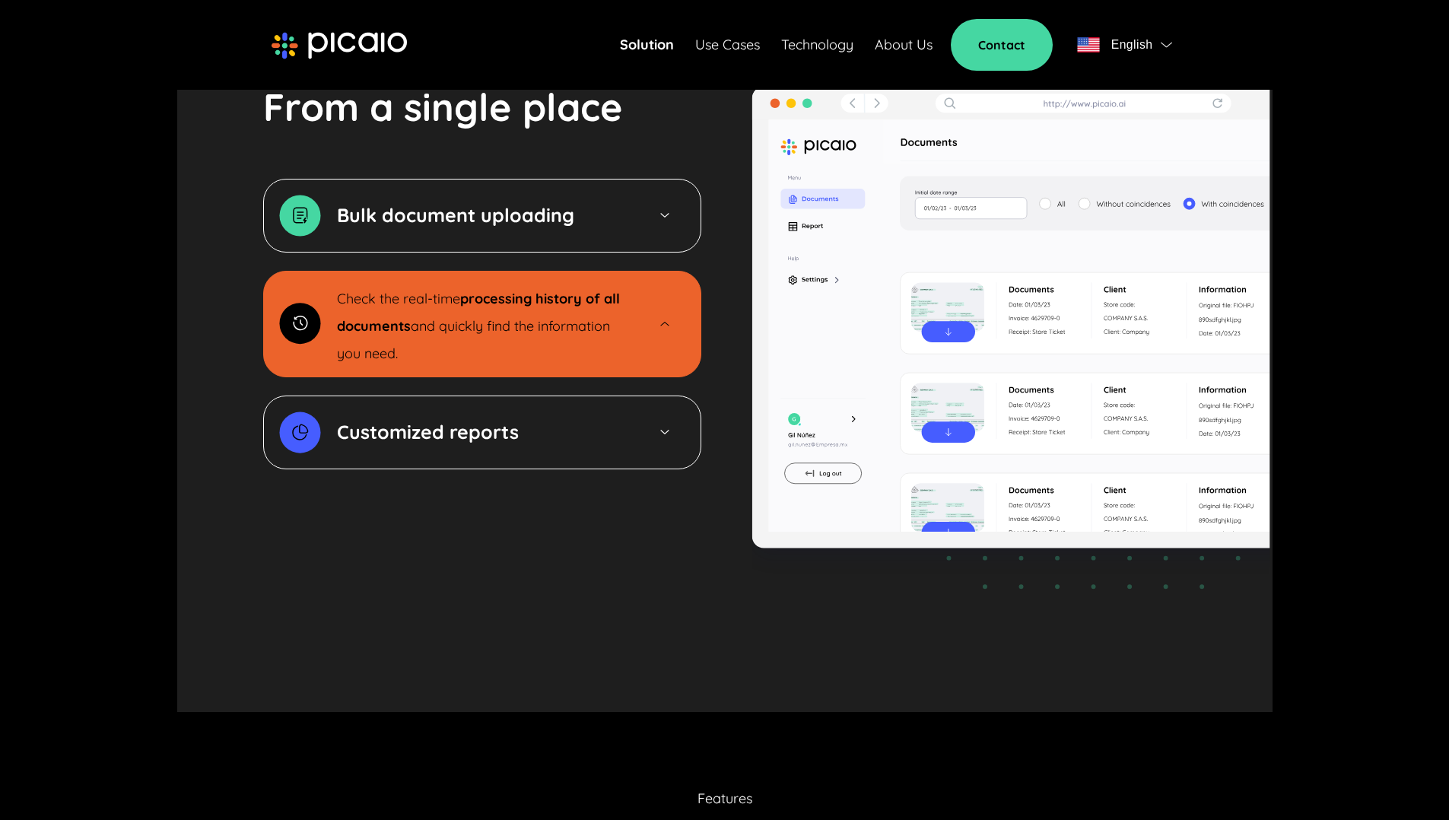
scroll to position [2345, 0]
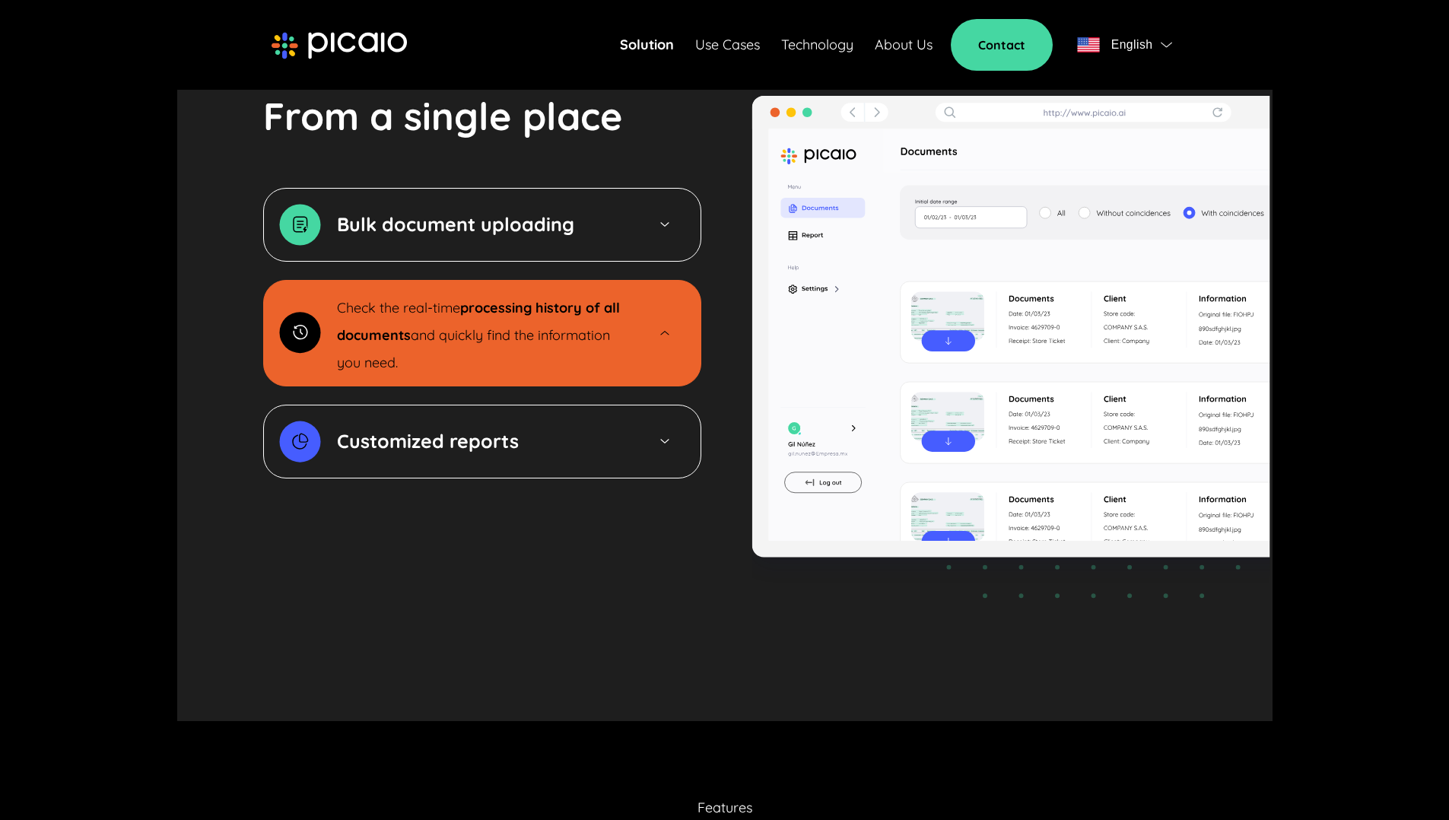
click at [479, 429] on strong "Customized reports" at bounding box center [428, 441] width 182 height 24
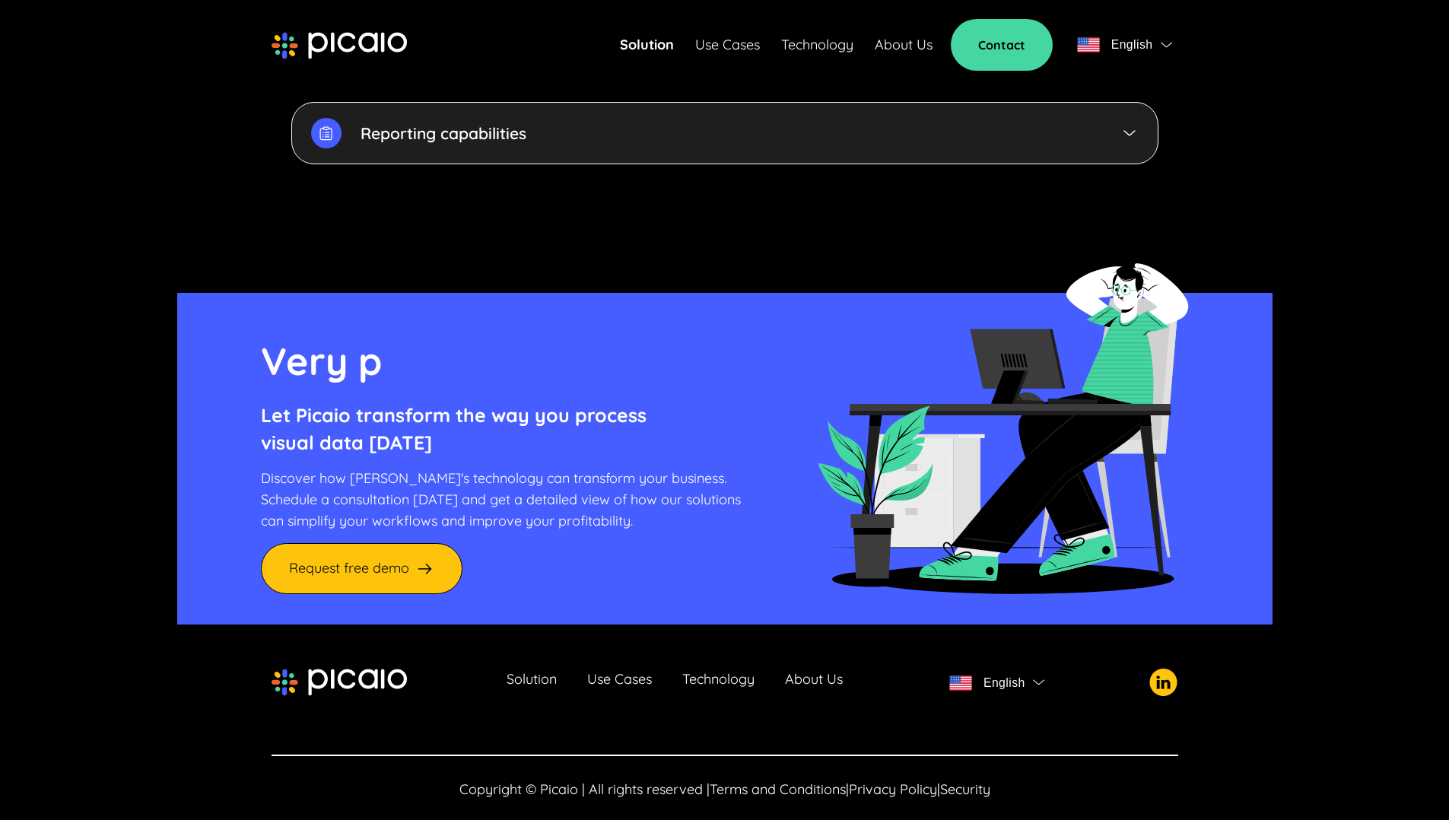
scroll to position [3991, 0]
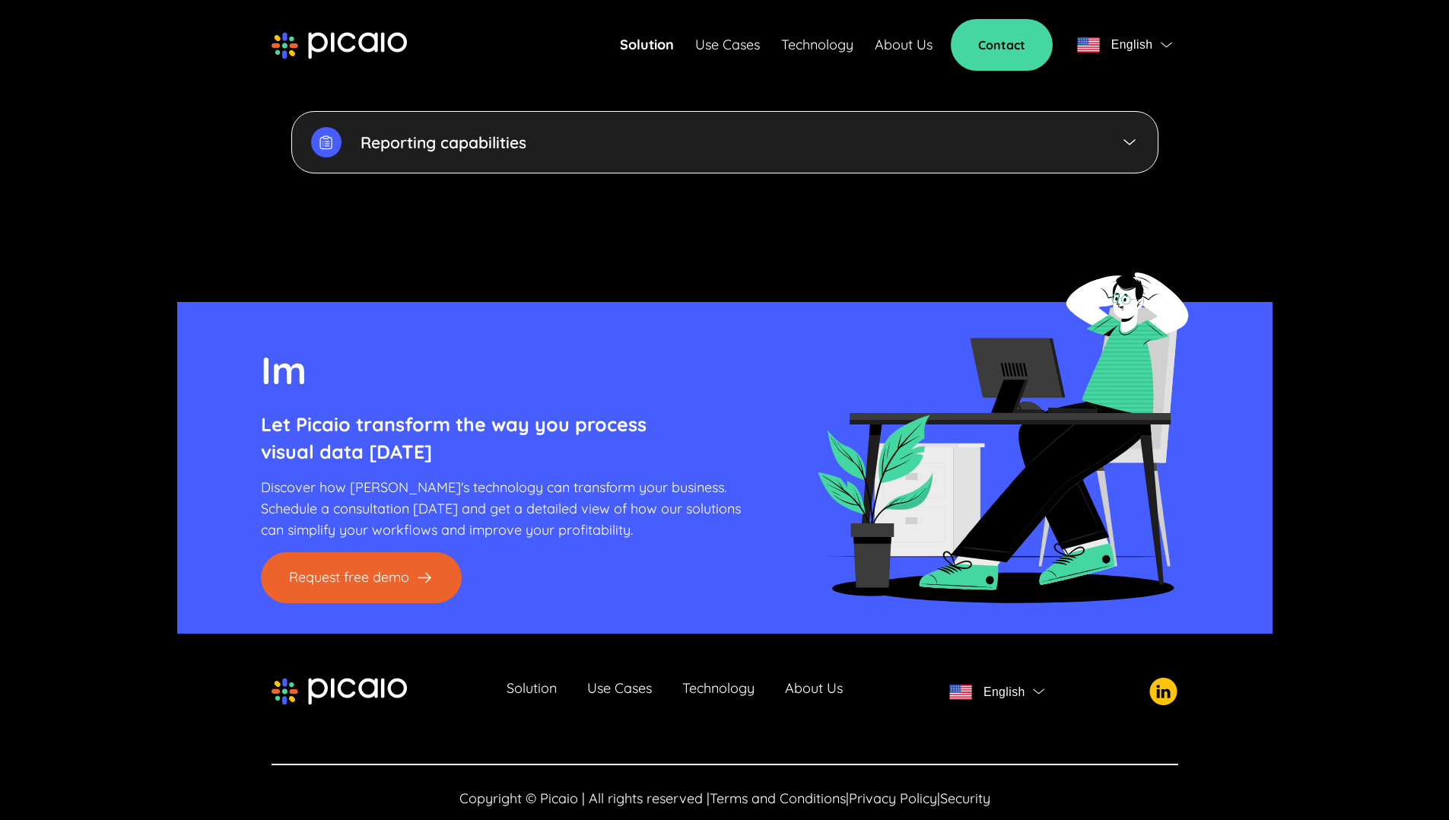
click at [406, 553] on link "Request free demo" at bounding box center [361, 577] width 201 height 51
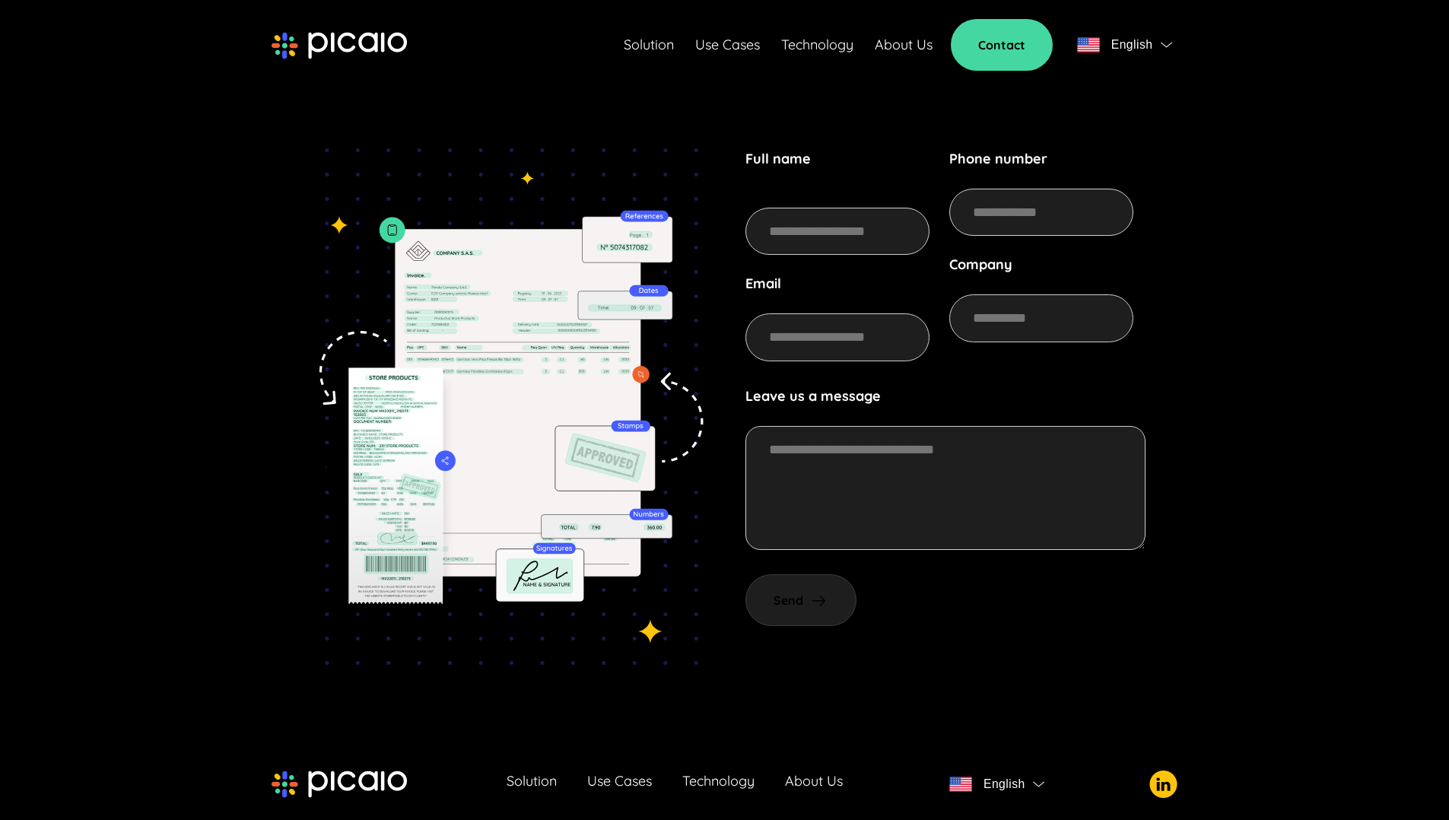
scroll to position [307, 0]
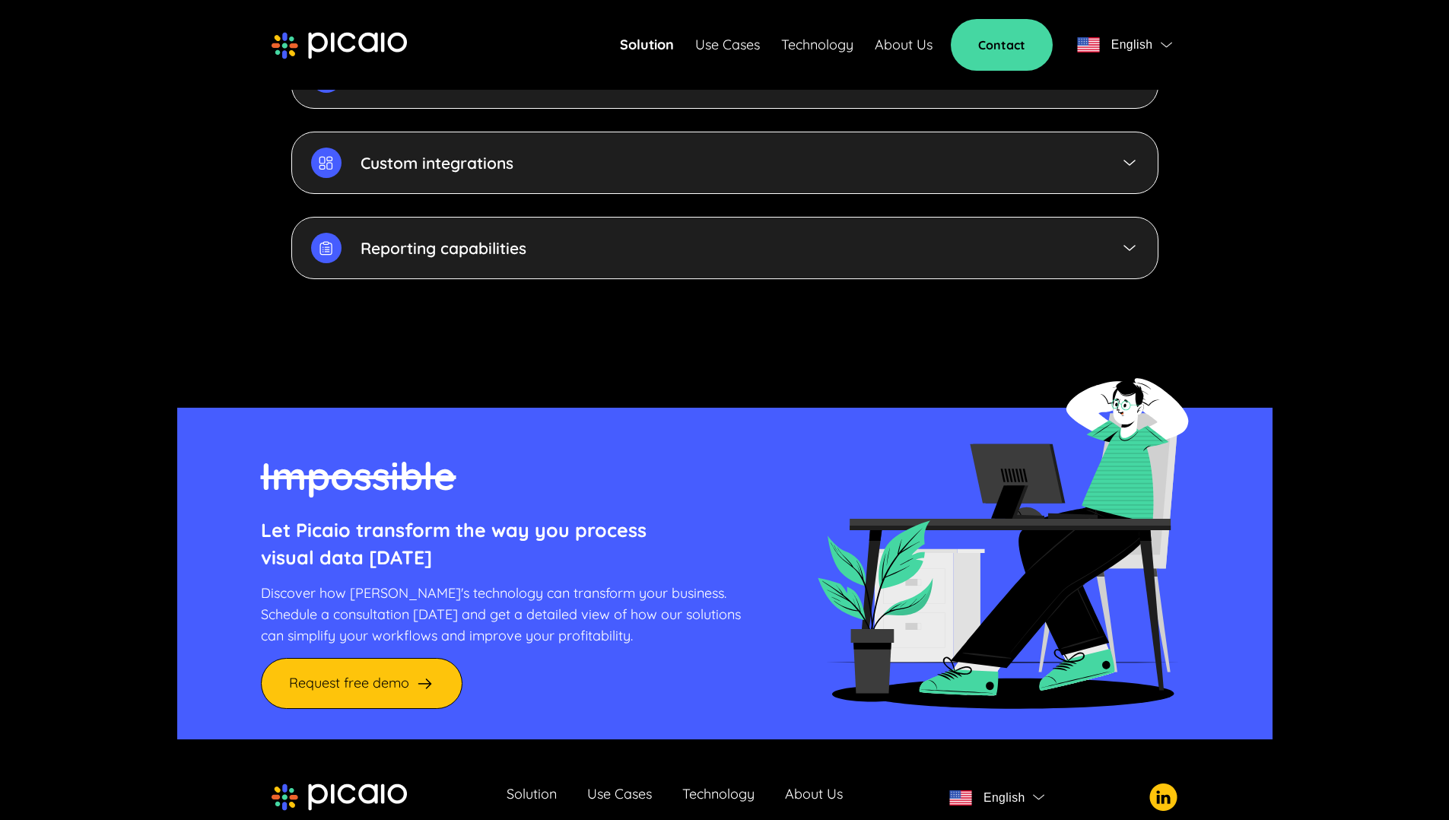
scroll to position [4000, 0]
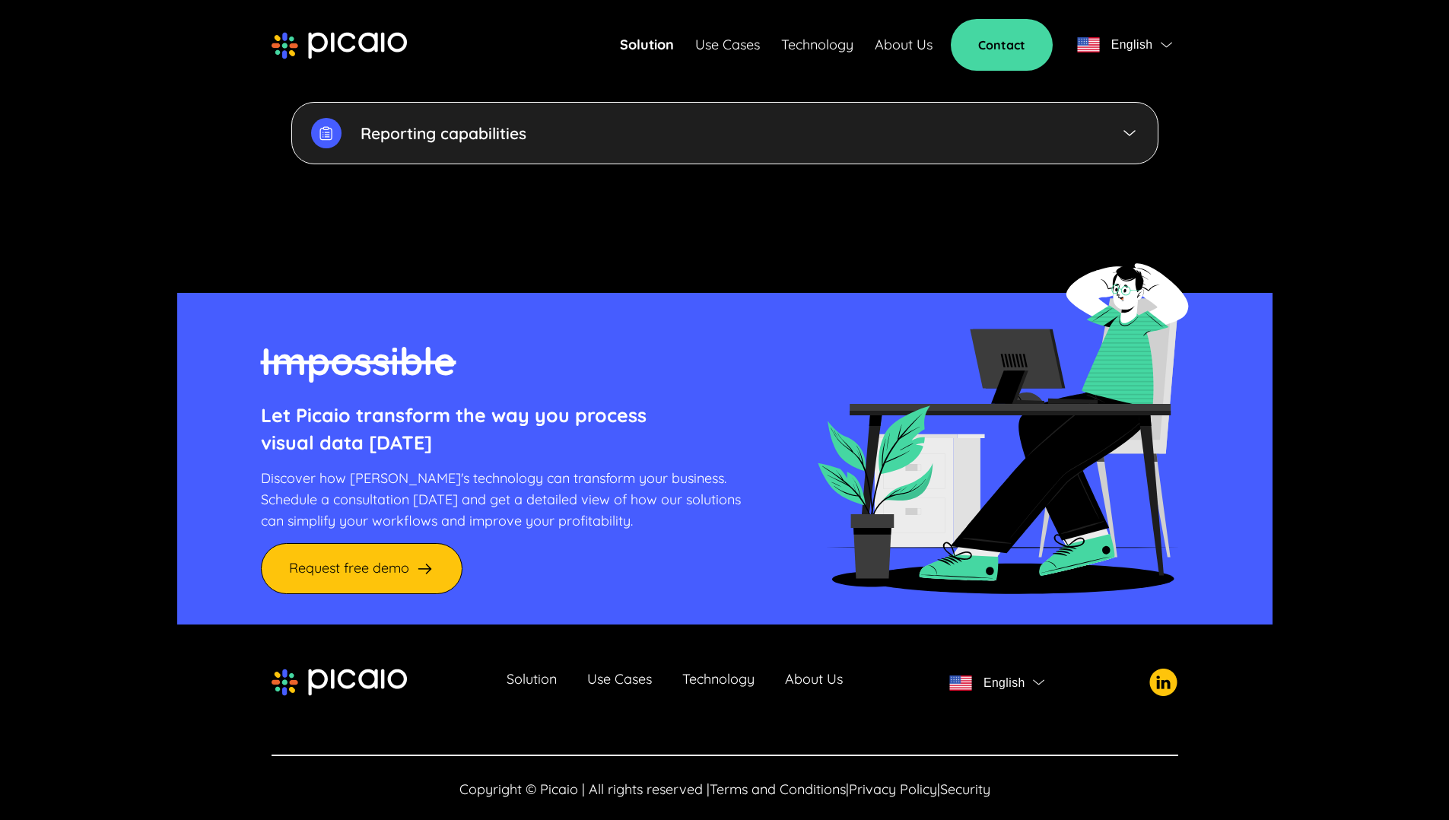
click at [625, 671] on link "Use Cases" at bounding box center [619, 681] width 65 height 21
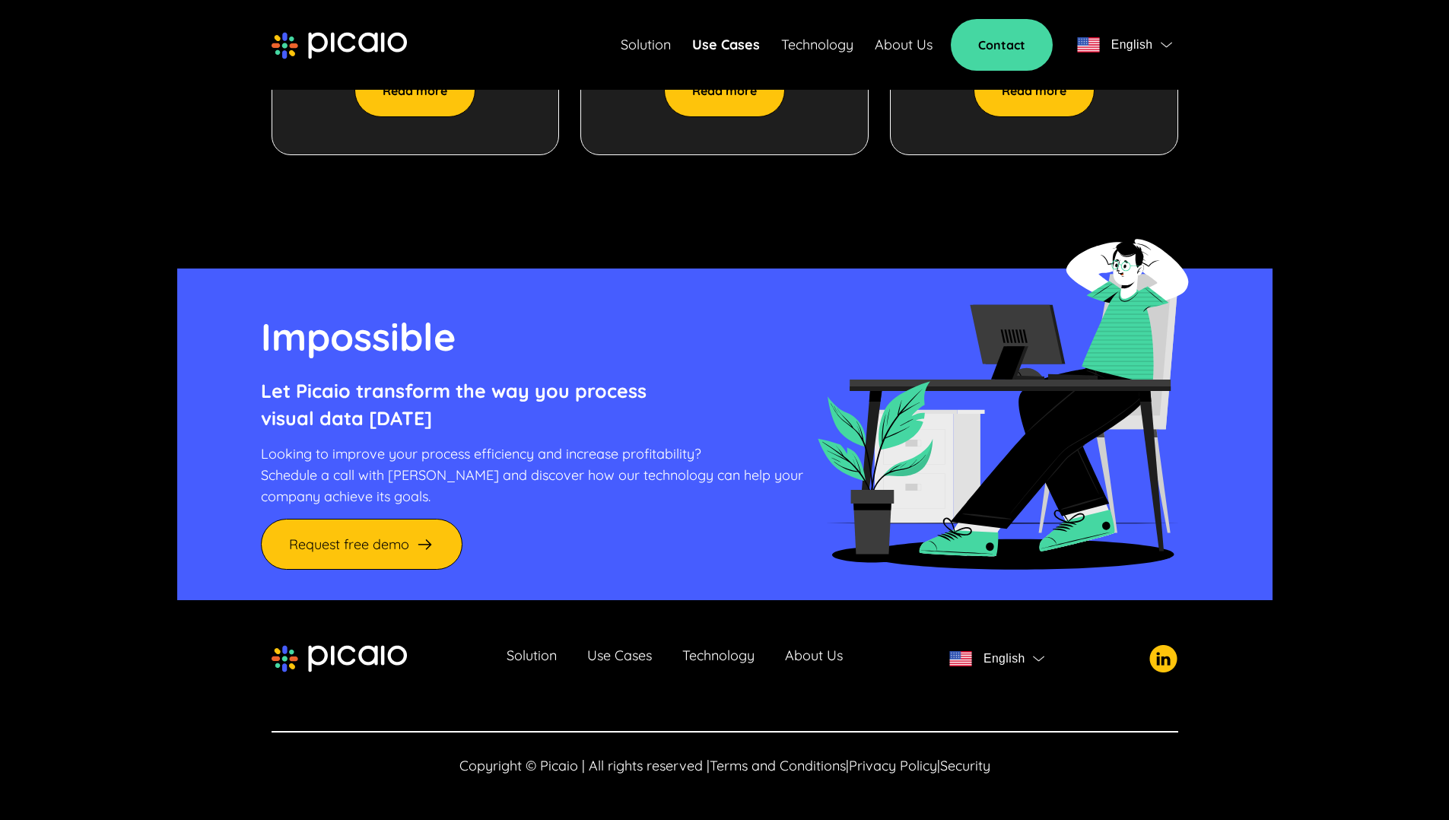
scroll to position [1559, 0]
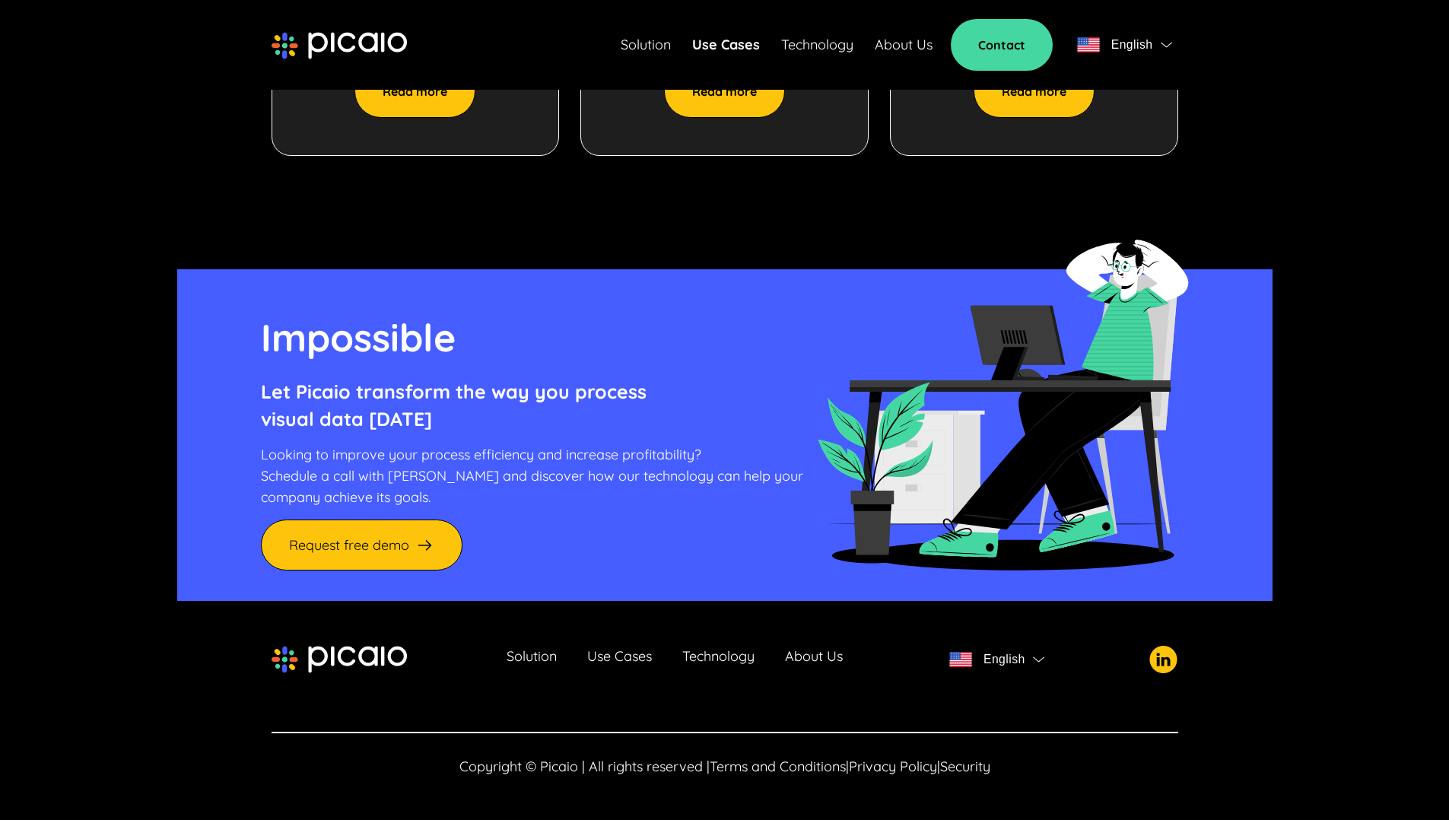
click at [712, 654] on link "Technology" at bounding box center [718, 659] width 72 height 21
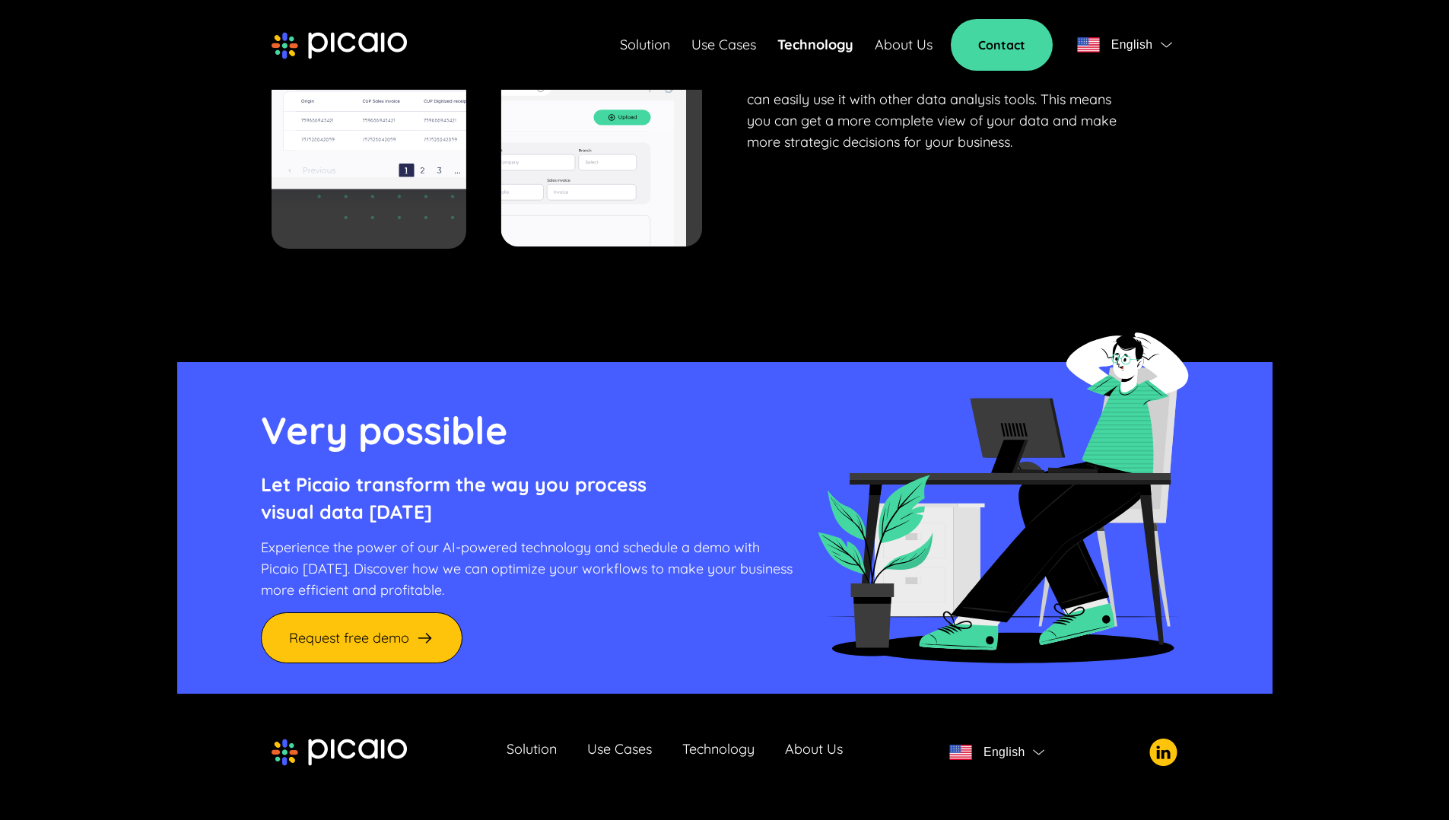
scroll to position [5708, 0]
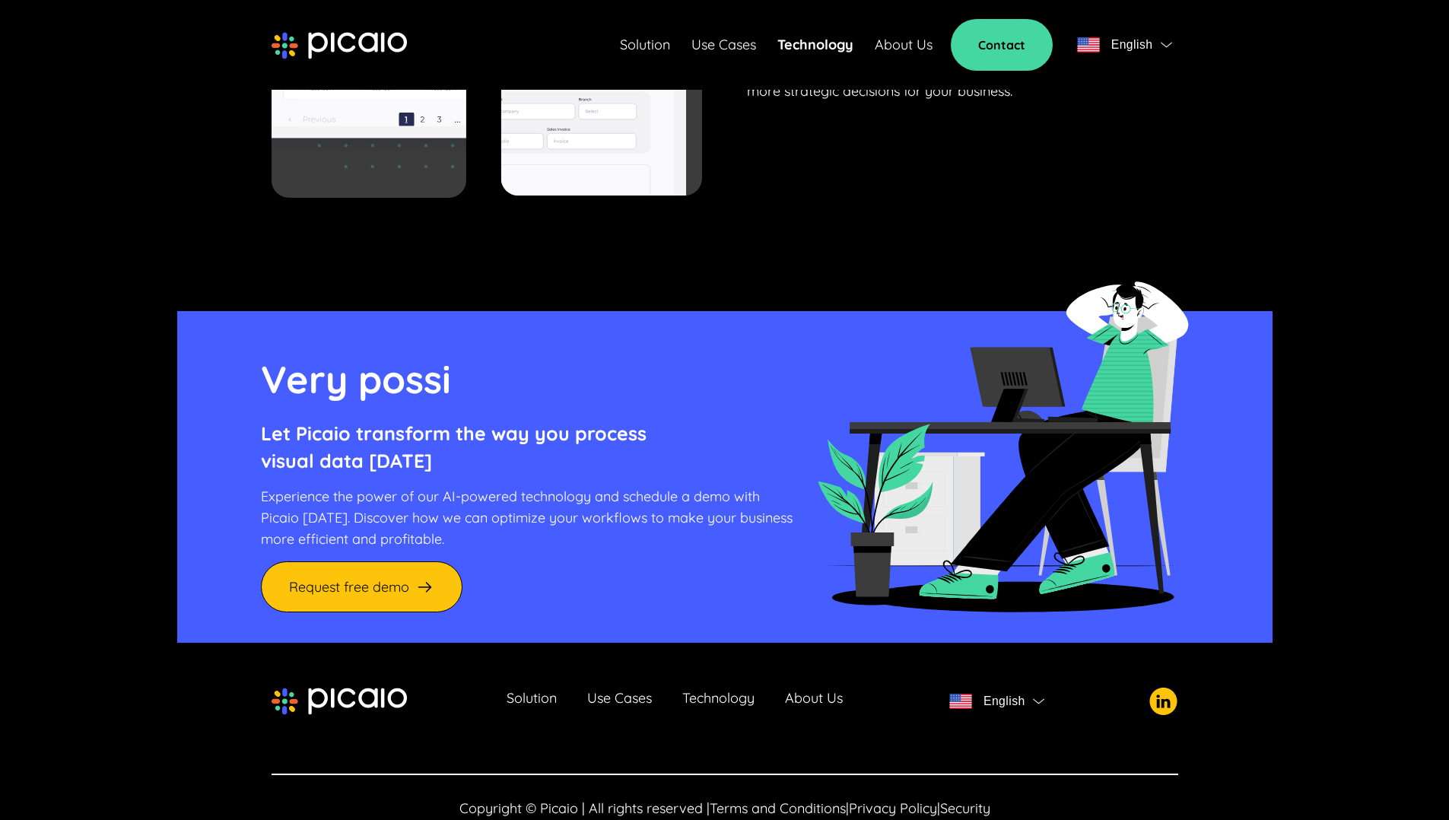
click at [806, 690] on link "About Us" at bounding box center [814, 700] width 58 height 21
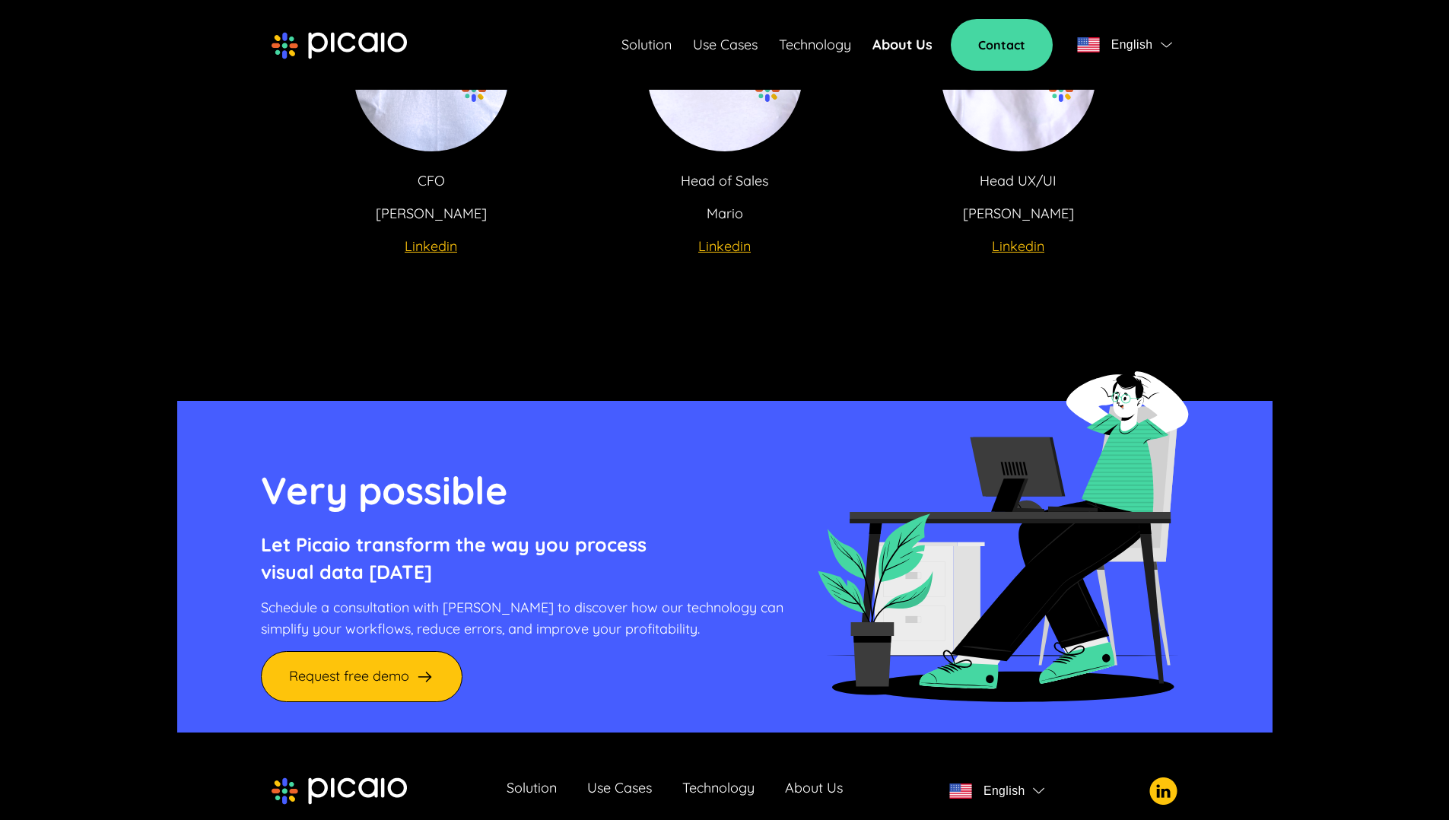
scroll to position [3411, 0]
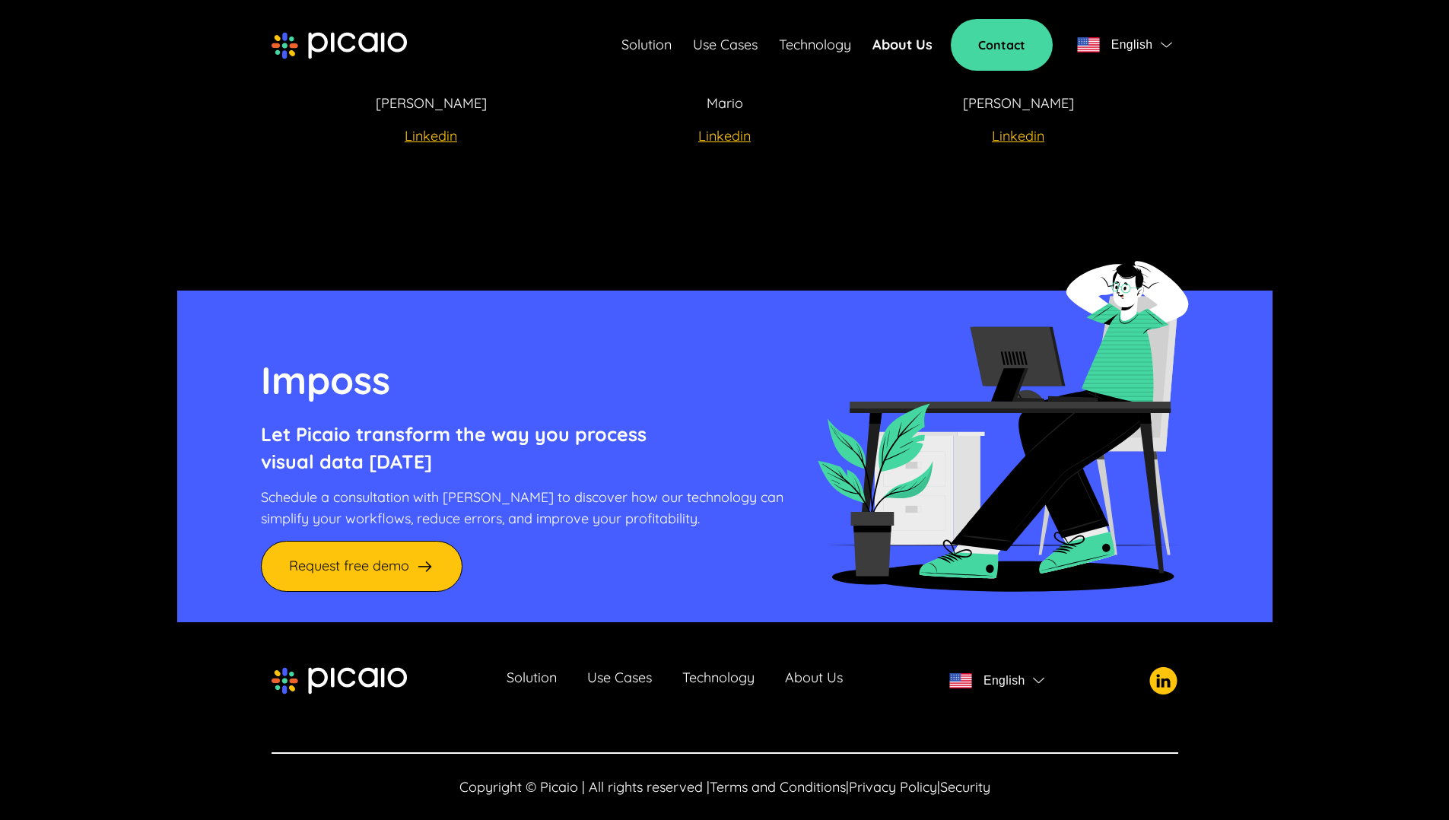
click at [1163, 667] on img at bounding box center [1163, 680] width 28 height 27
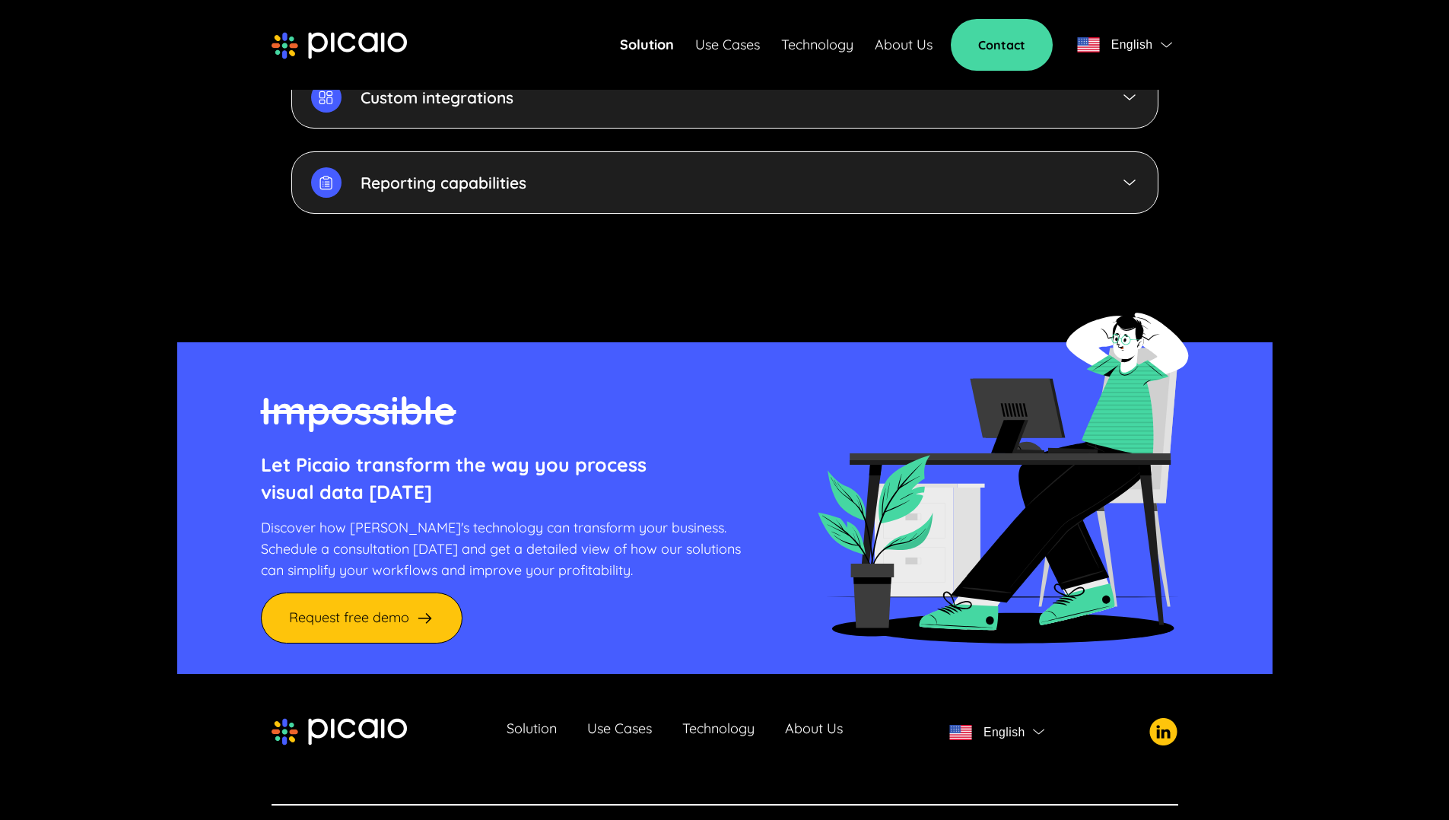
scroll to position [4000, 0]
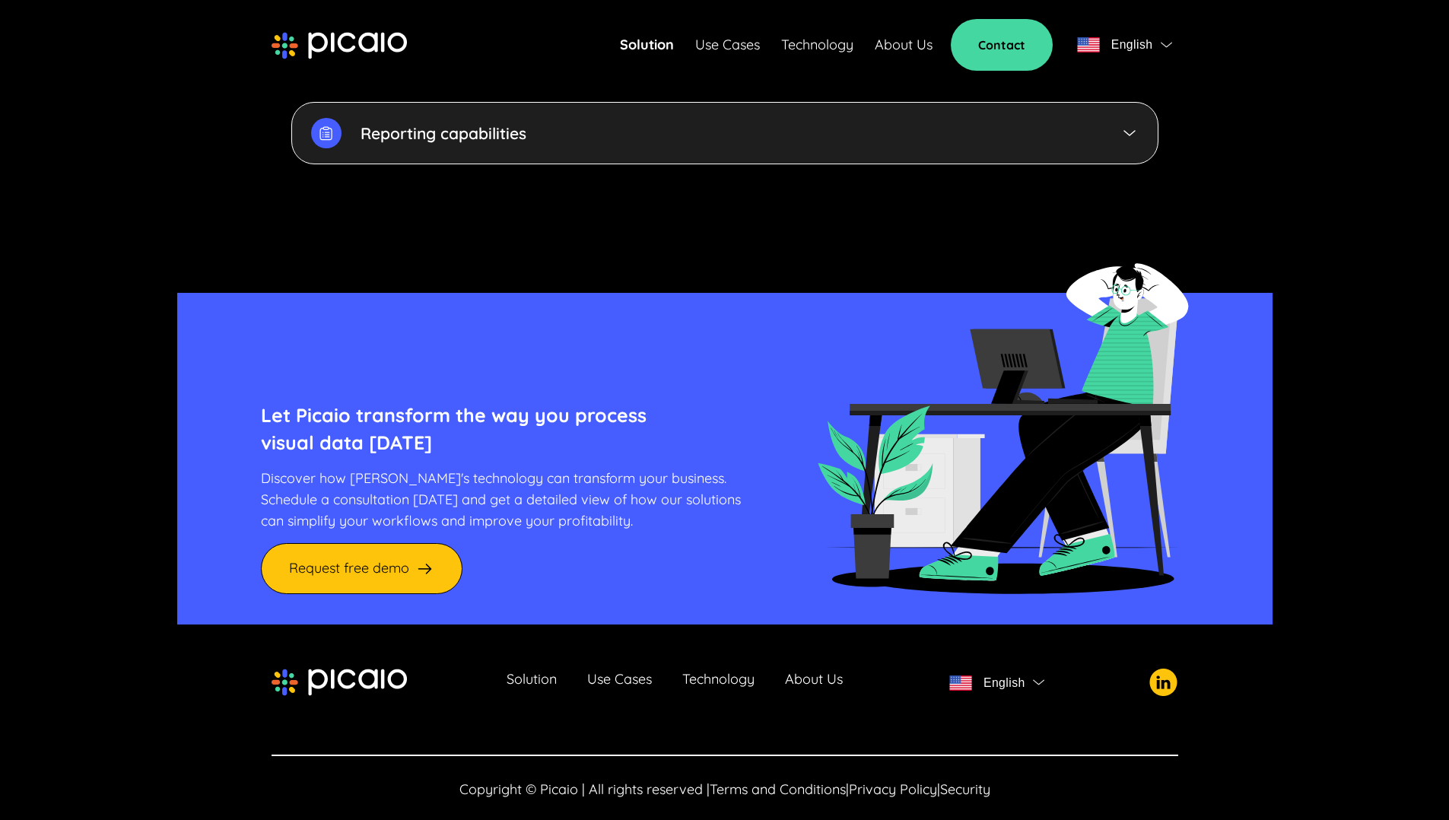
click at [799, 671] on link "About Us" at bounding box center [814, 681] width 58 height 21
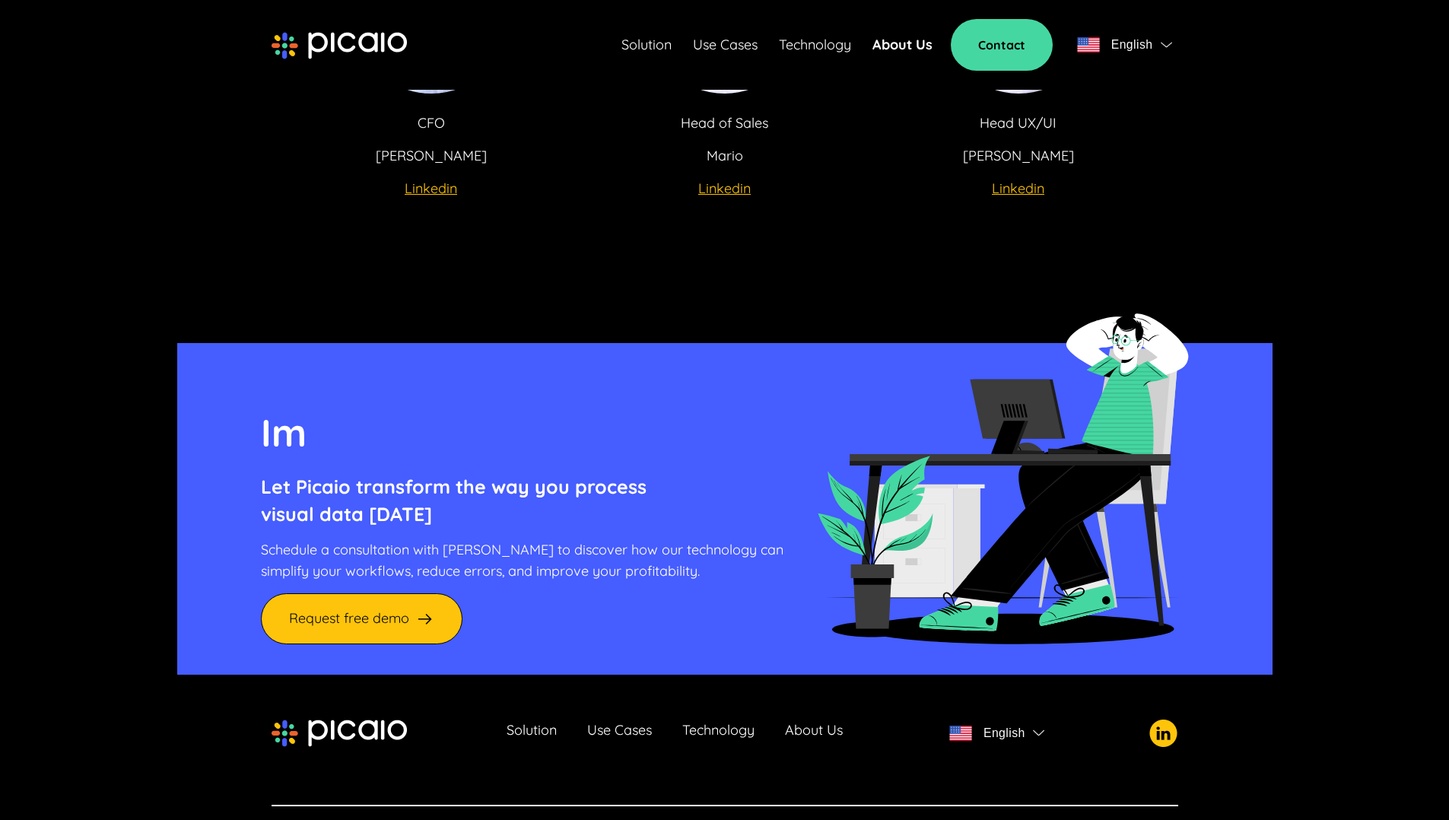
scroll to position [3105, 0]
